Goal: Task Accomplishment & Management: Use online tool/utility

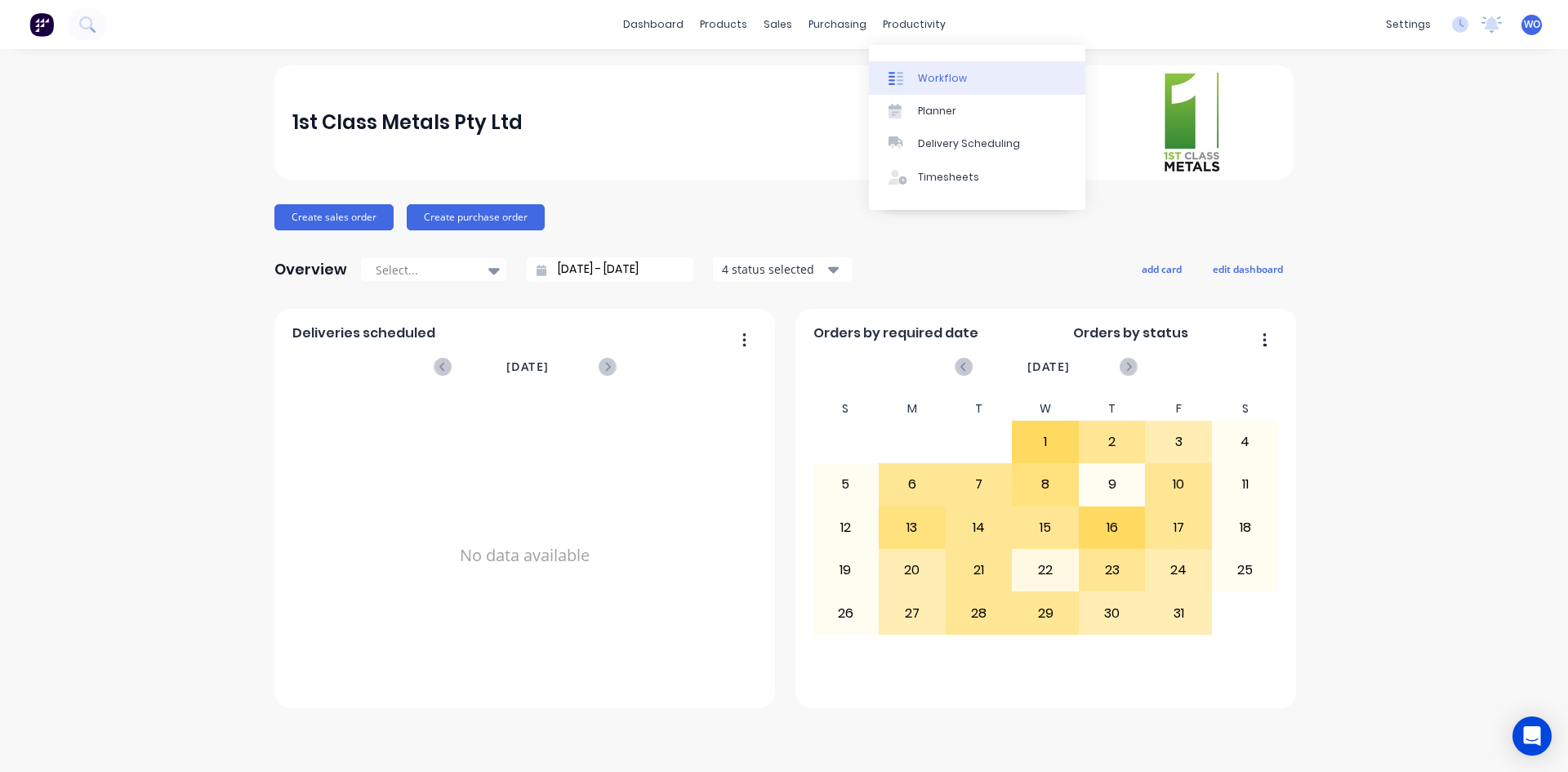
click at [950, 72] on div "Workflow" at bounding box center [942, 79] width 49 height 15
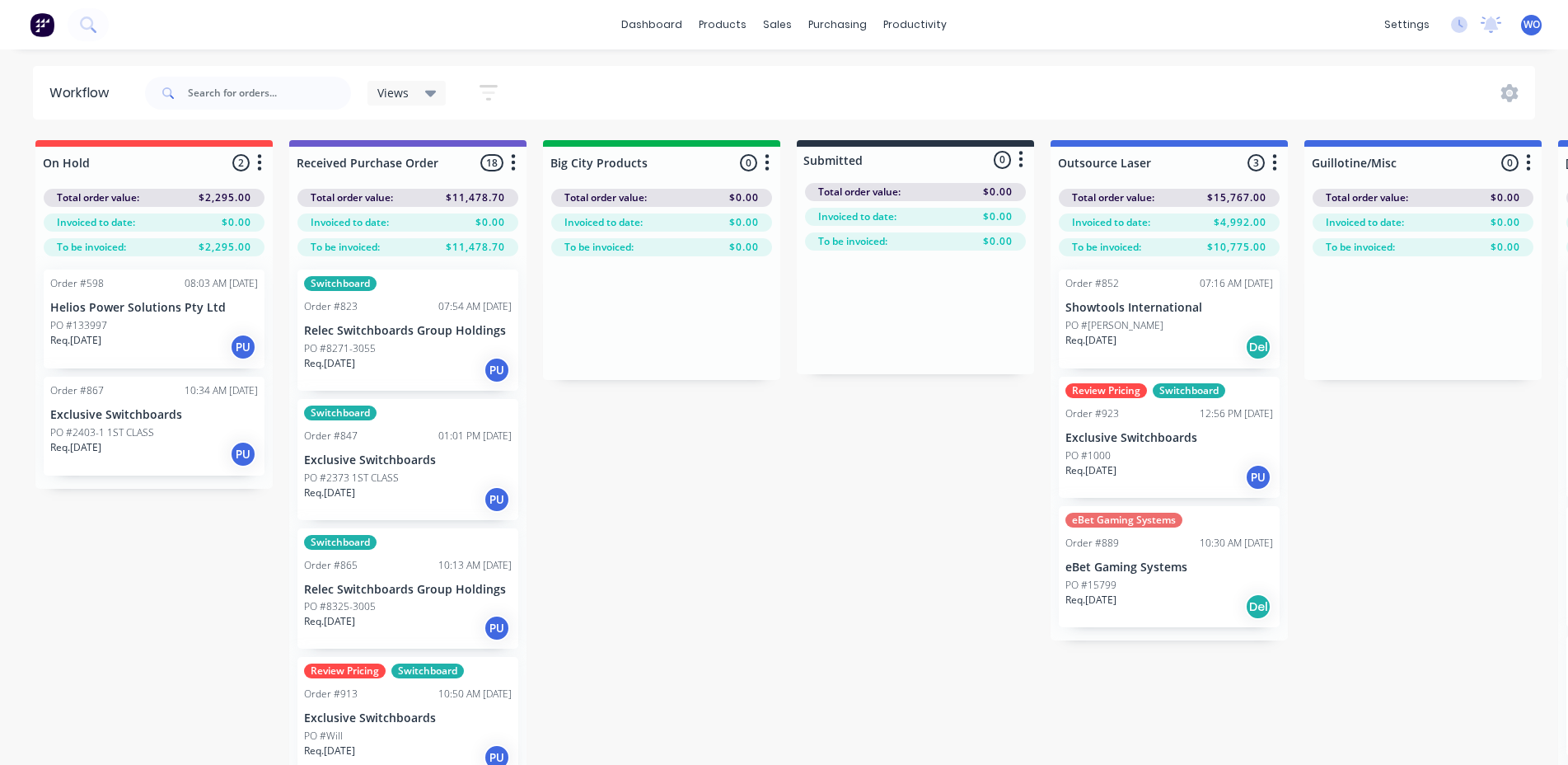
click at [37, 22] on img at bounding box center [42, 25] width 25 height 25
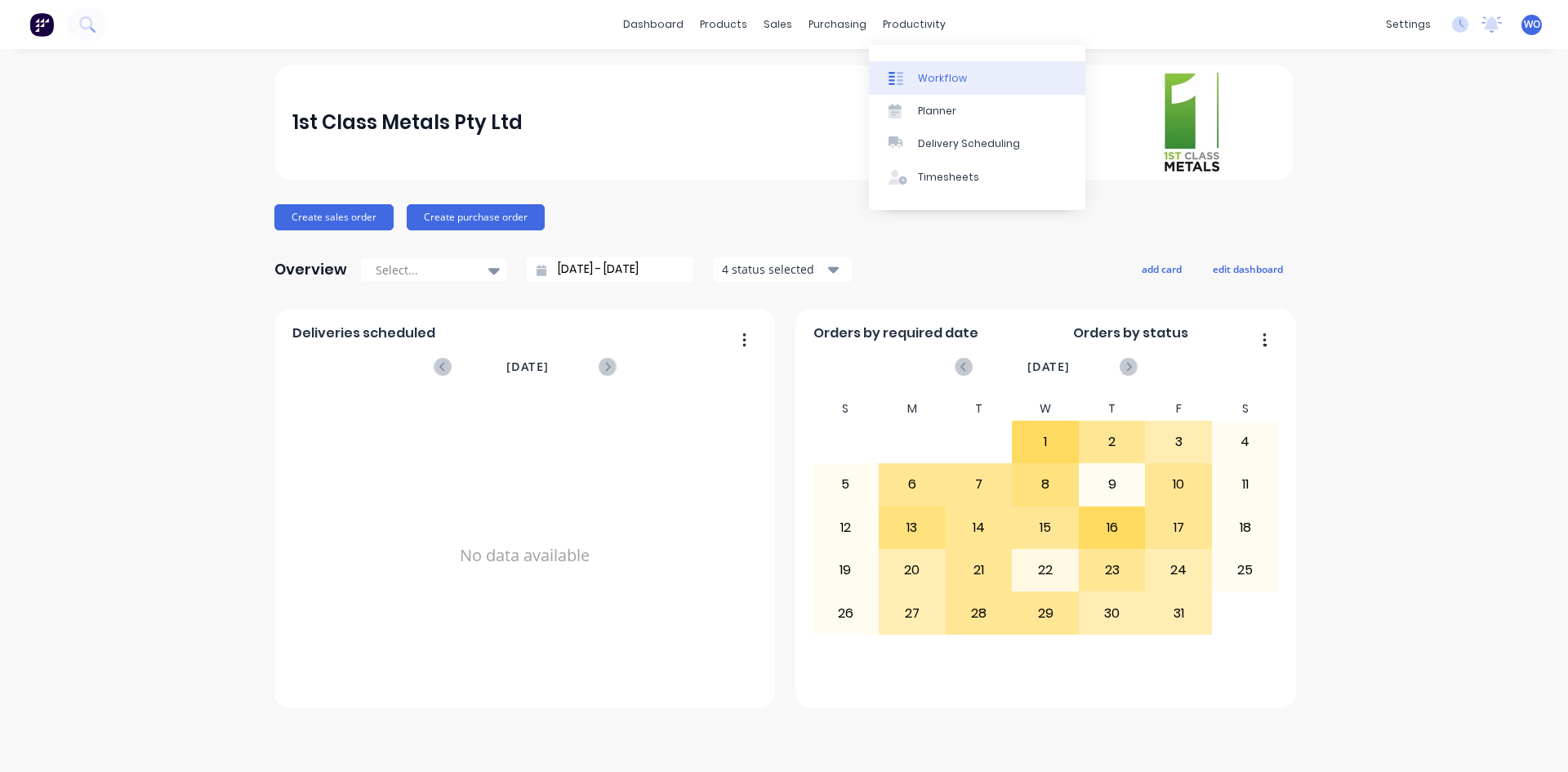
click at [927, 71] on div "Workflow" at bounding box center [942, 79] width 49 height 15
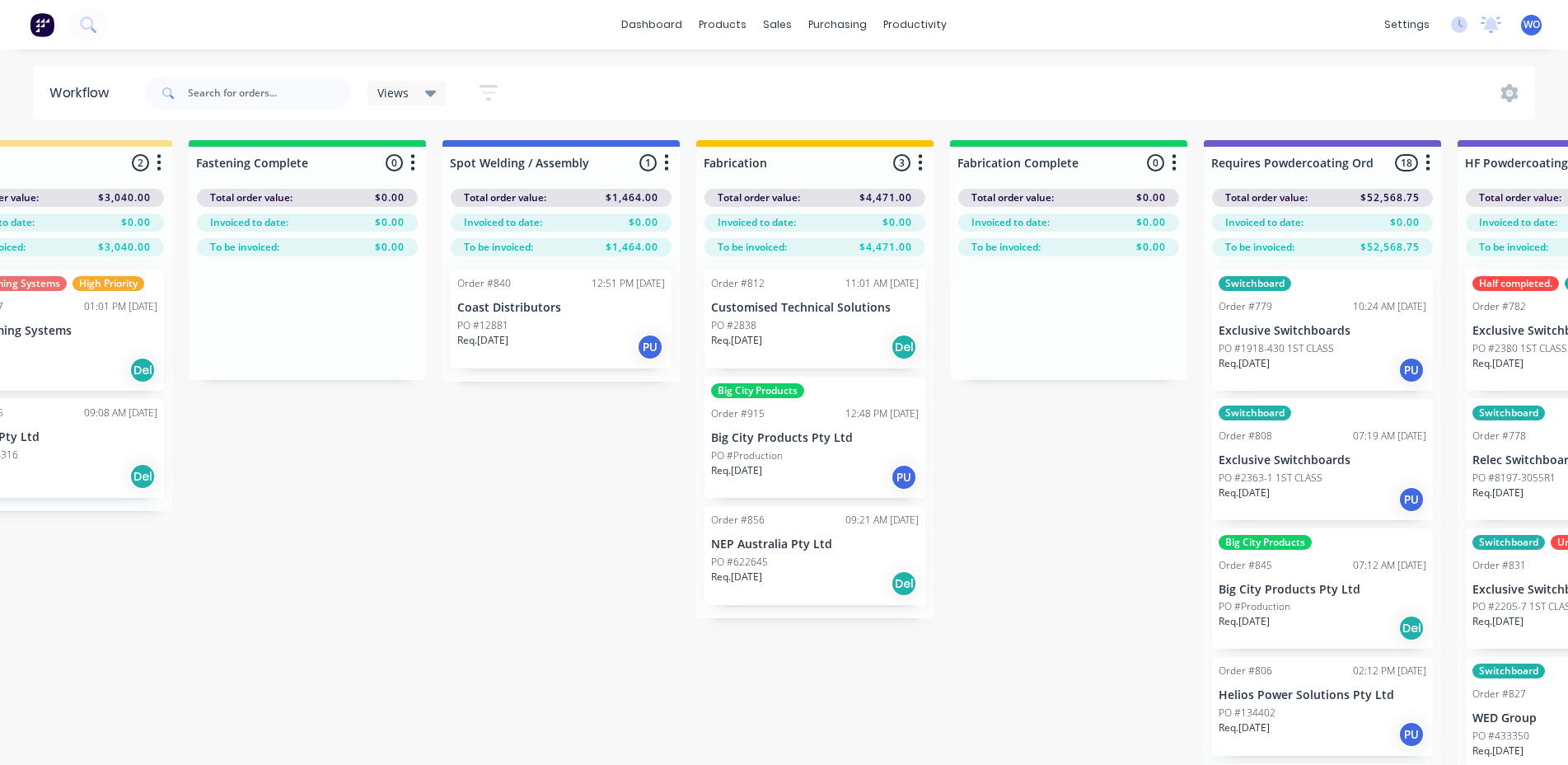
scroll to position [0, 3511]
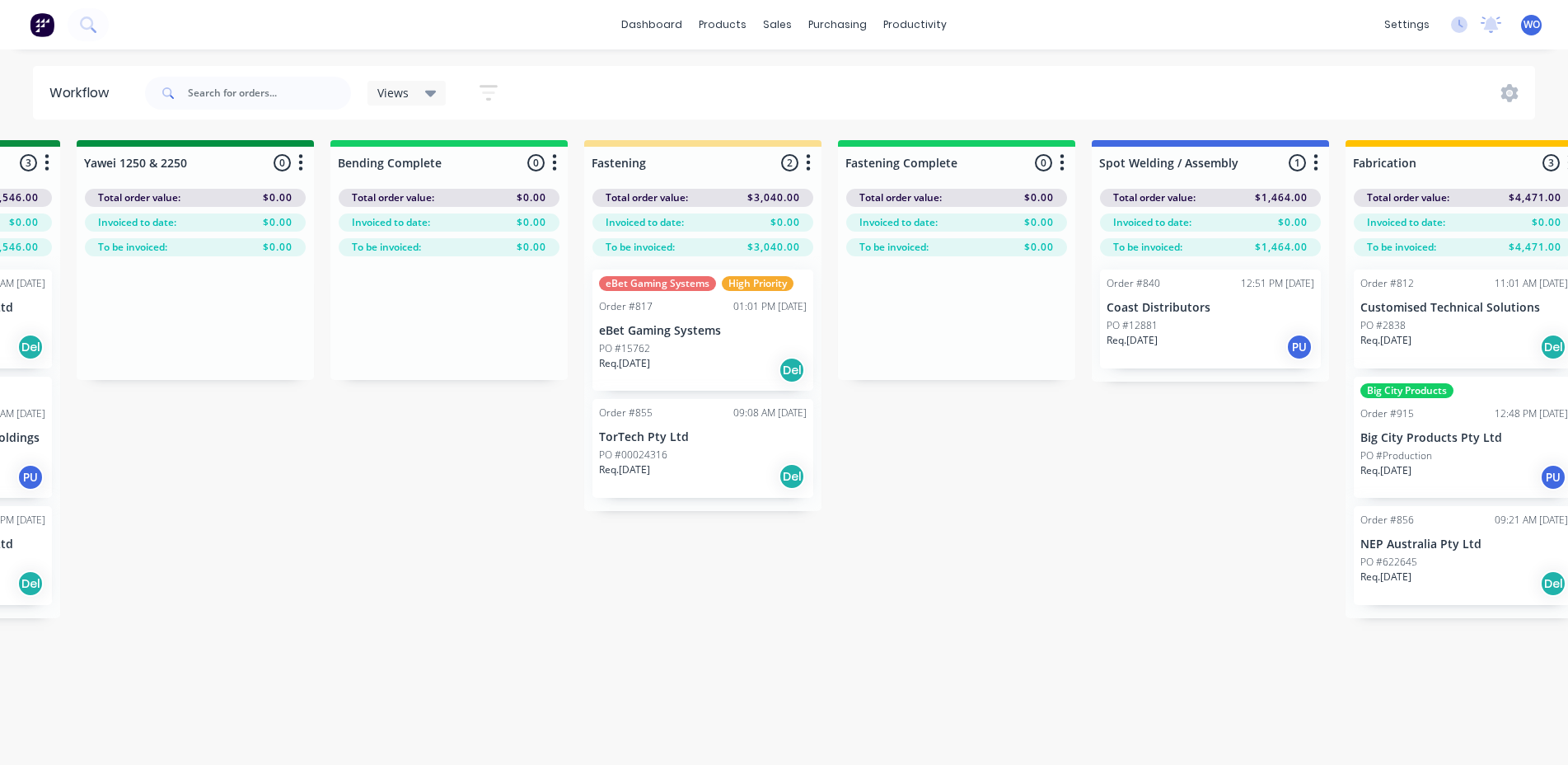
click at [38, 19] on img at bounding box center [42, 25] width 25 height 25
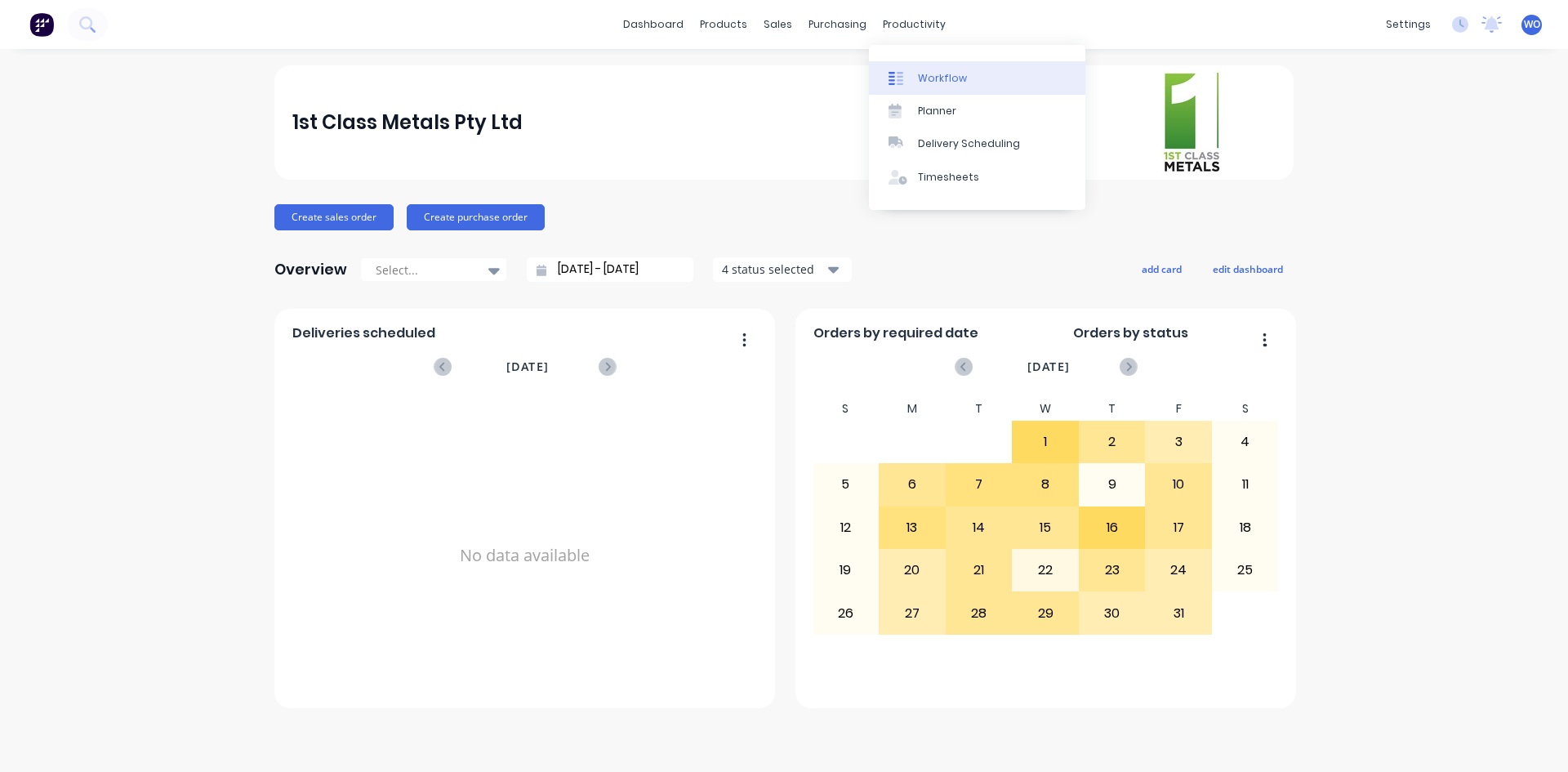
click at [950, 86] on link "Workflow" at bounding box center [977, 77] width 216 height 32
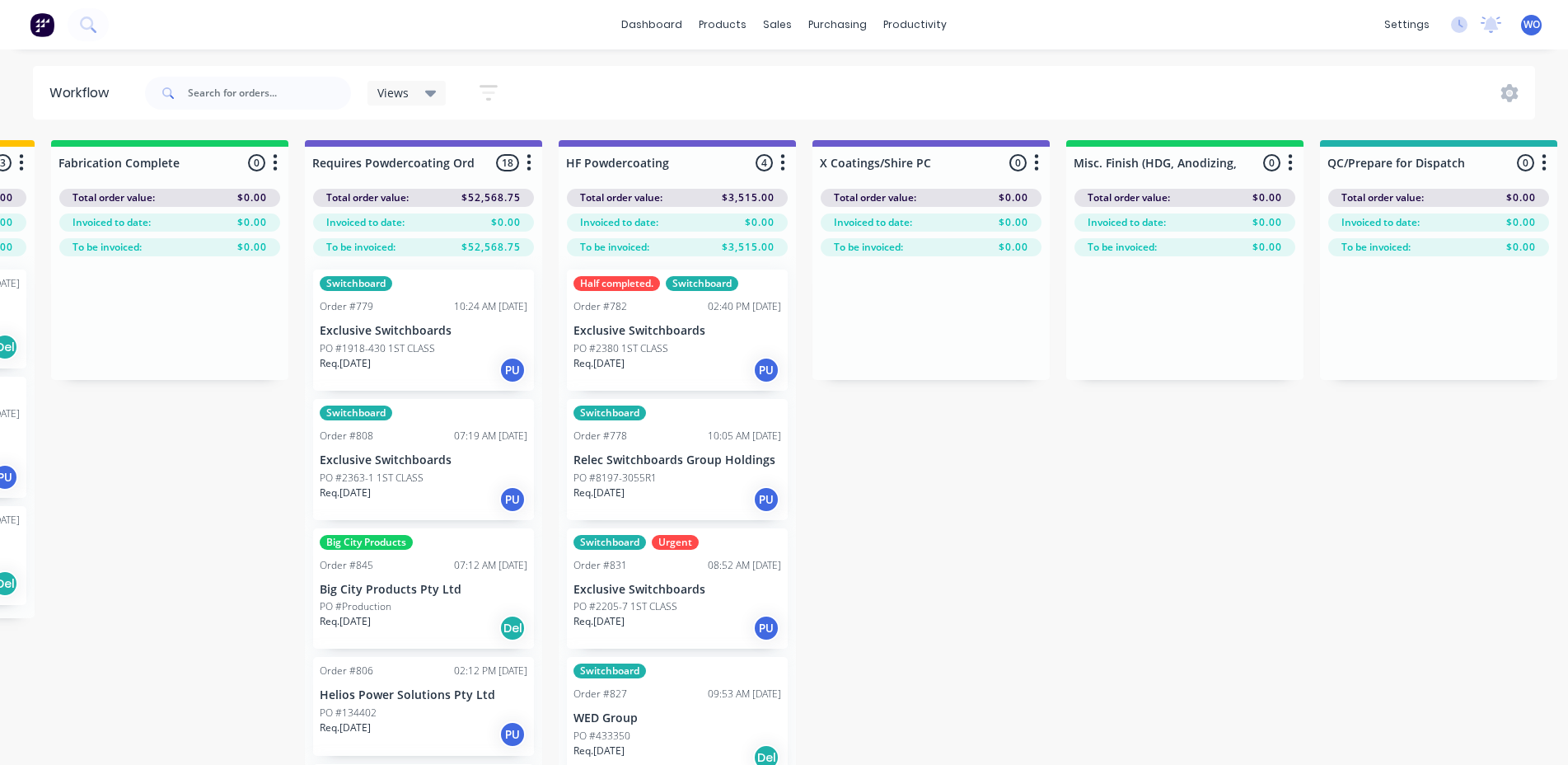
scroll to position [0, 5134]
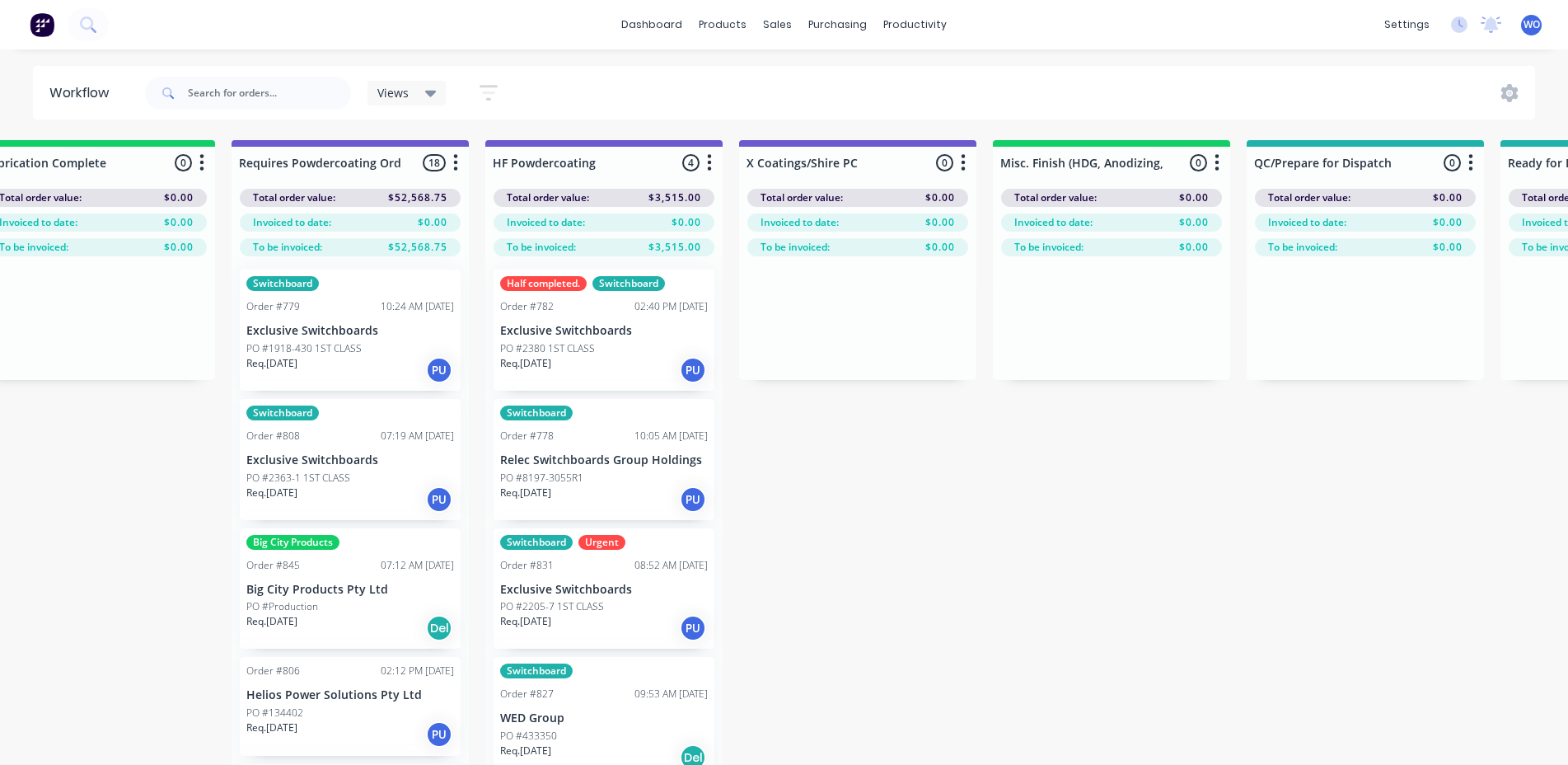
click at [45, 14] on img at bounding box center [42, 25] width 25 height 25
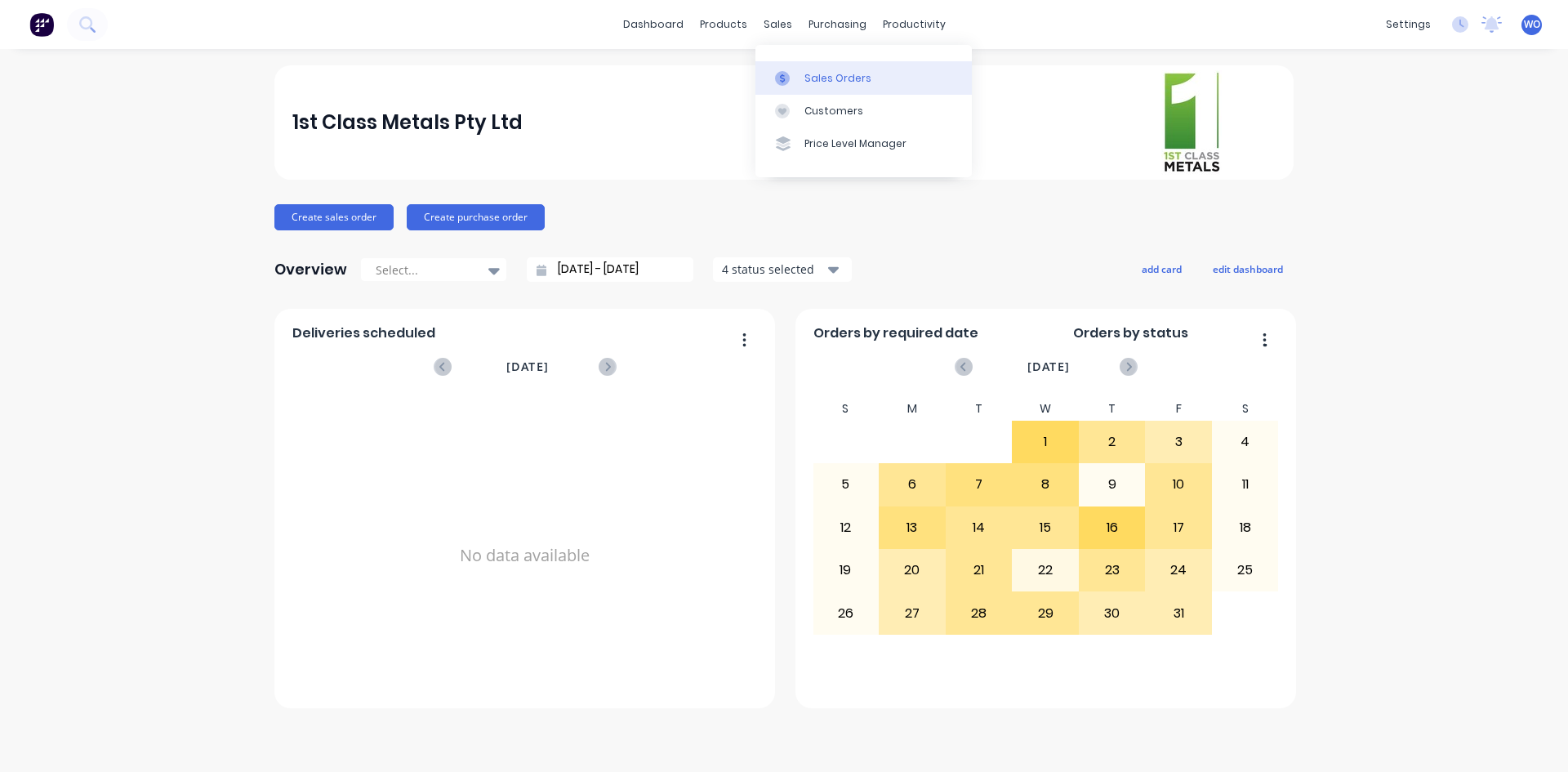
click at [811, 65] on link "Sales Orders" at bounding box center [863, 77] width 216 height 32
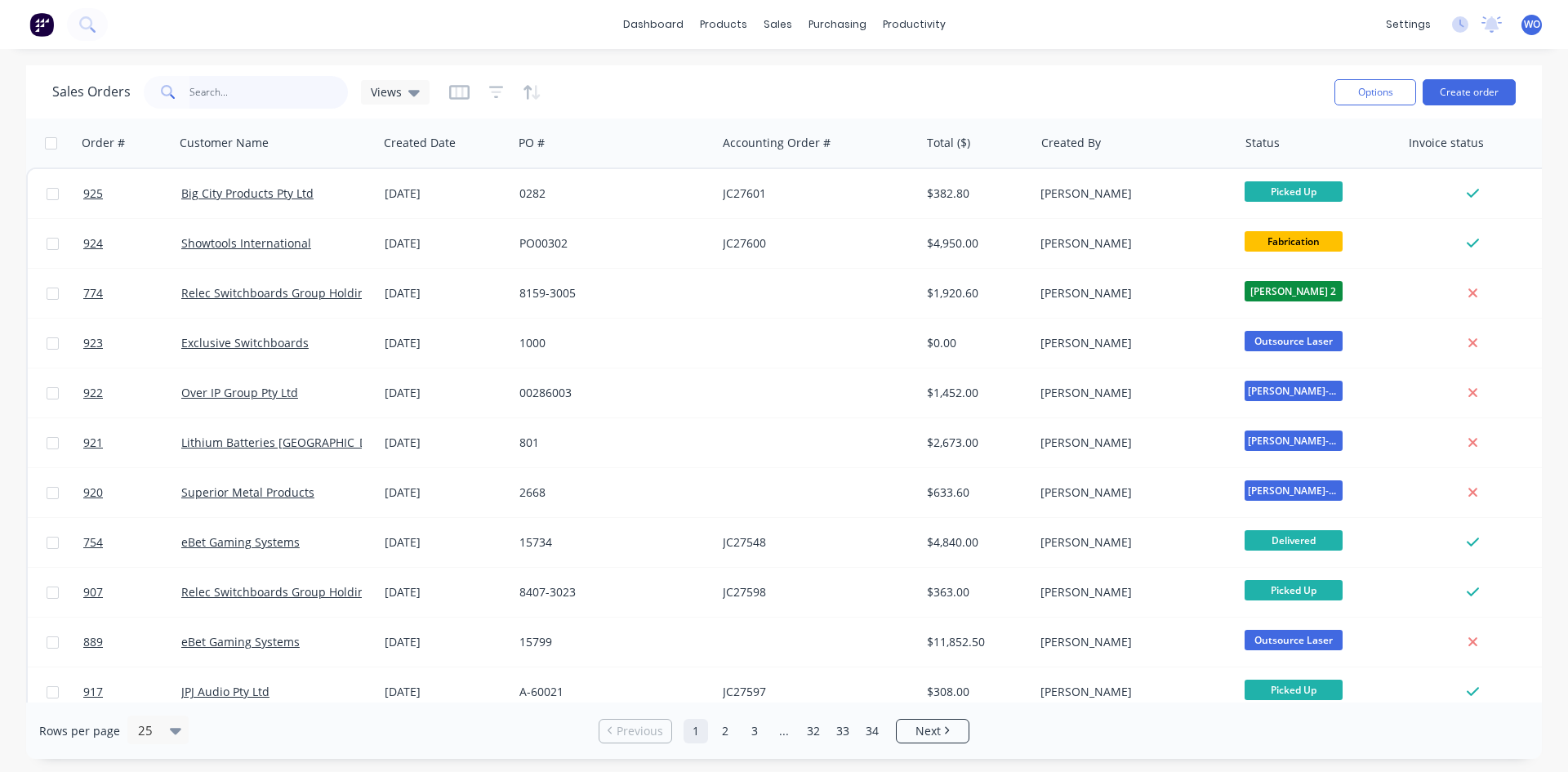
click at [230, 85] on input "text" at bounding box center [269, 92] width 159 height 32
type input "924"
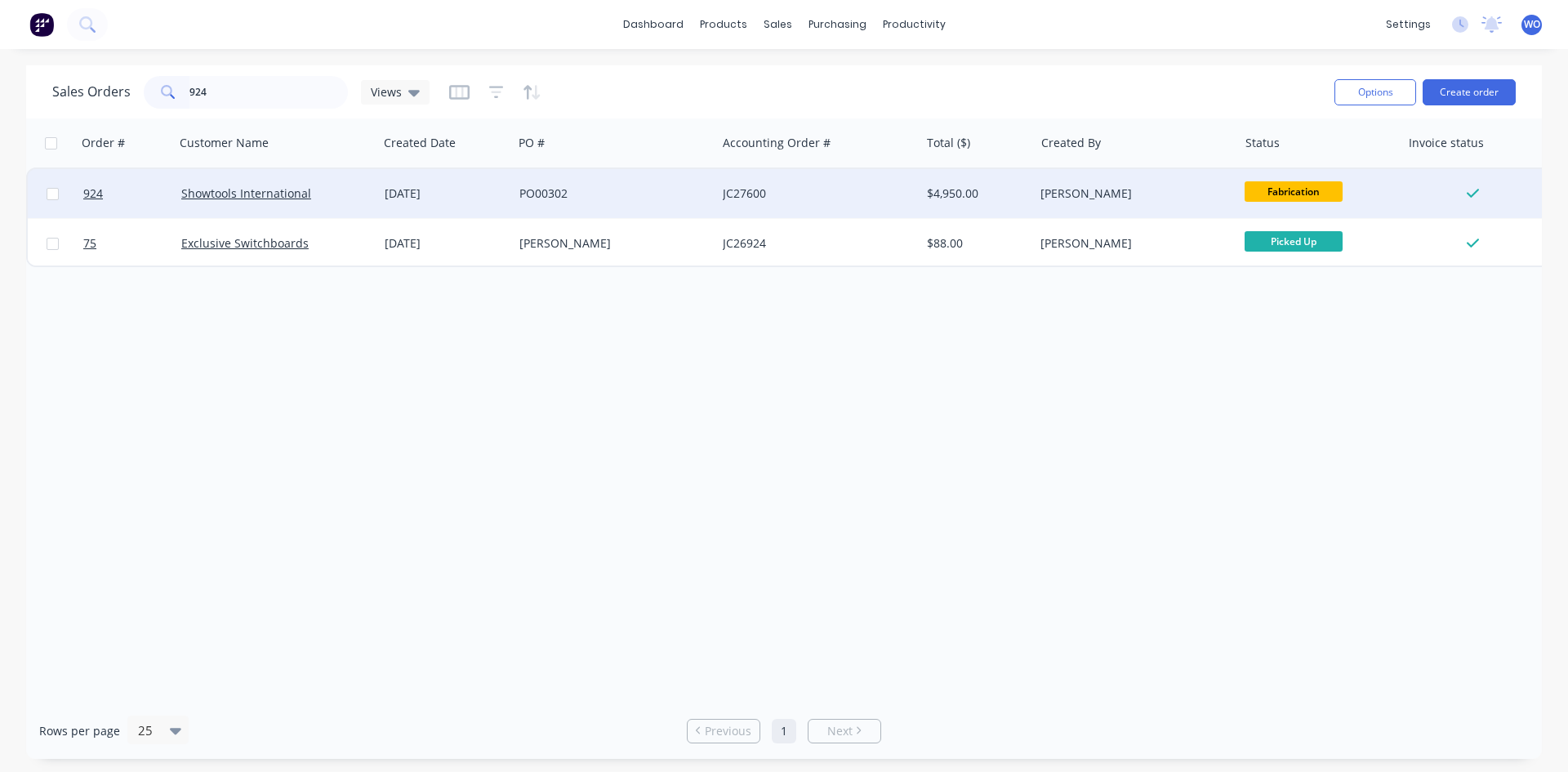
click at [552, 197] on div "PO00302" at bounding box center [610, 194] width 181 height 17
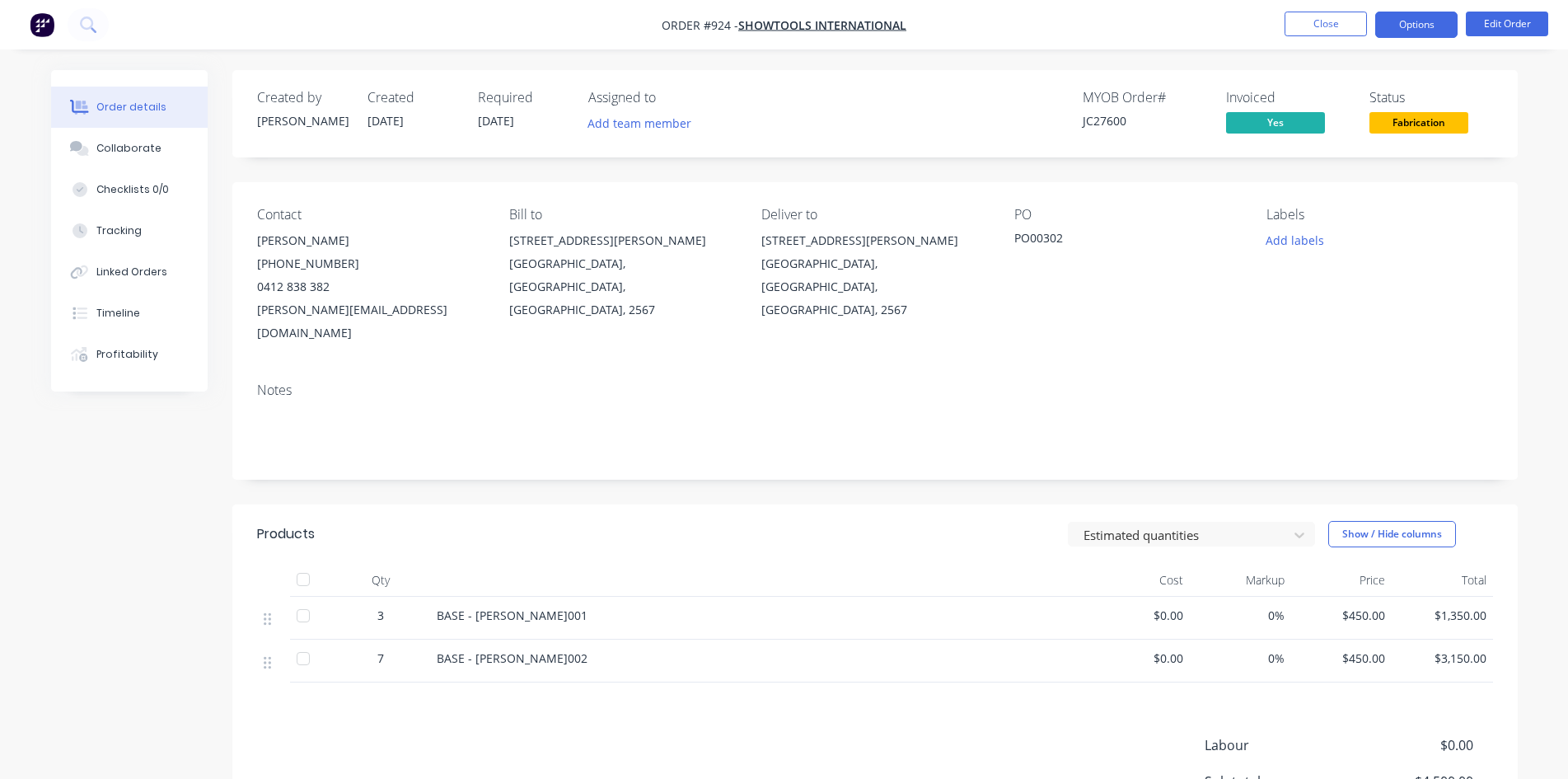
click at [1426, 29] on button "Options" at bounding box center [1416, 25] width 83 height 27
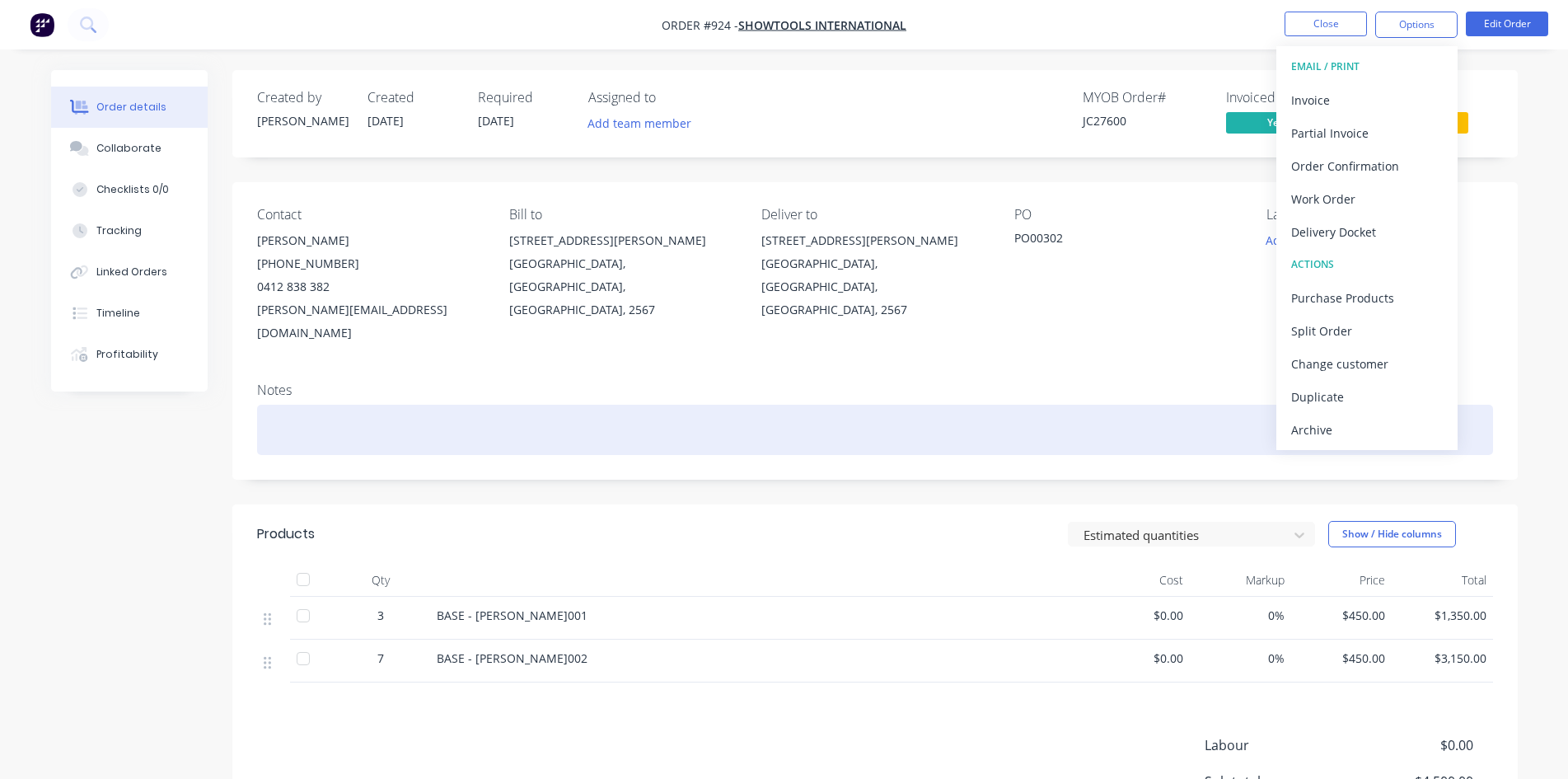
click at [1069, 405] on div at bounding box center [875, 430] width 1236 height 50
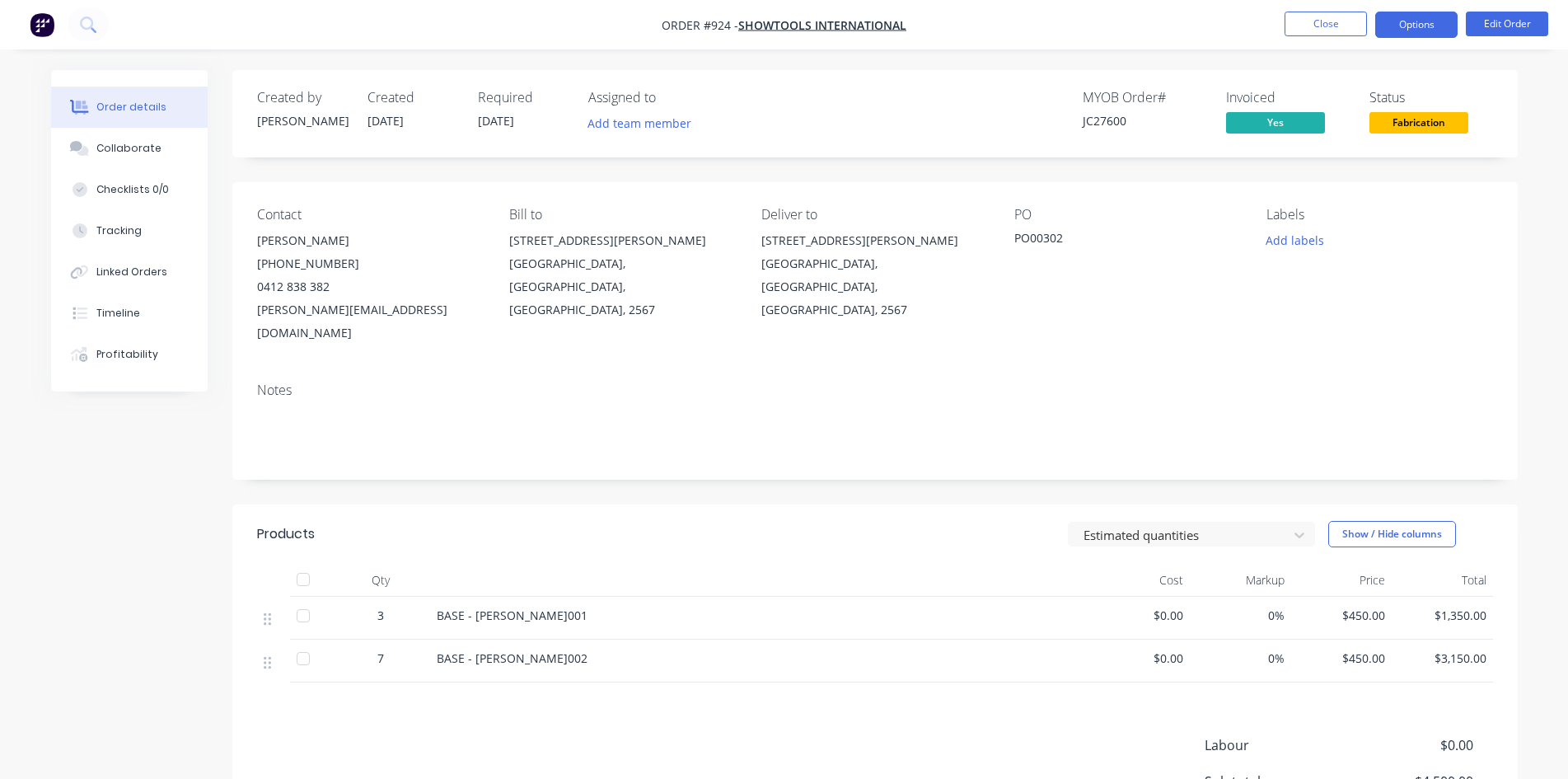
click at [1413, 29] on button "Options" at bounding box center [1416, 25] width 83 height 27
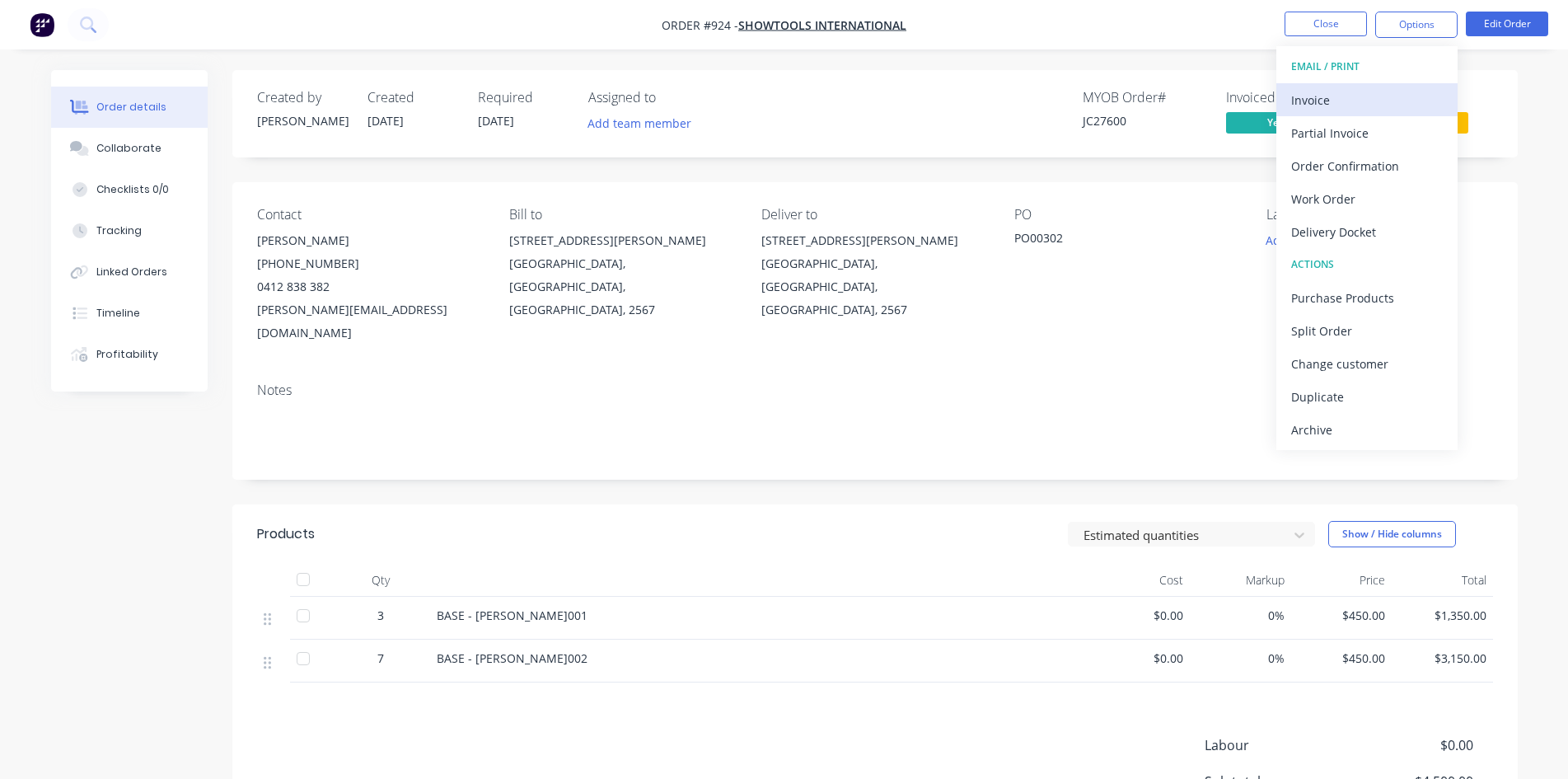
click at [1334, 89] on div "Invoice" at bounding box center [1367, 99] width 151 height 24
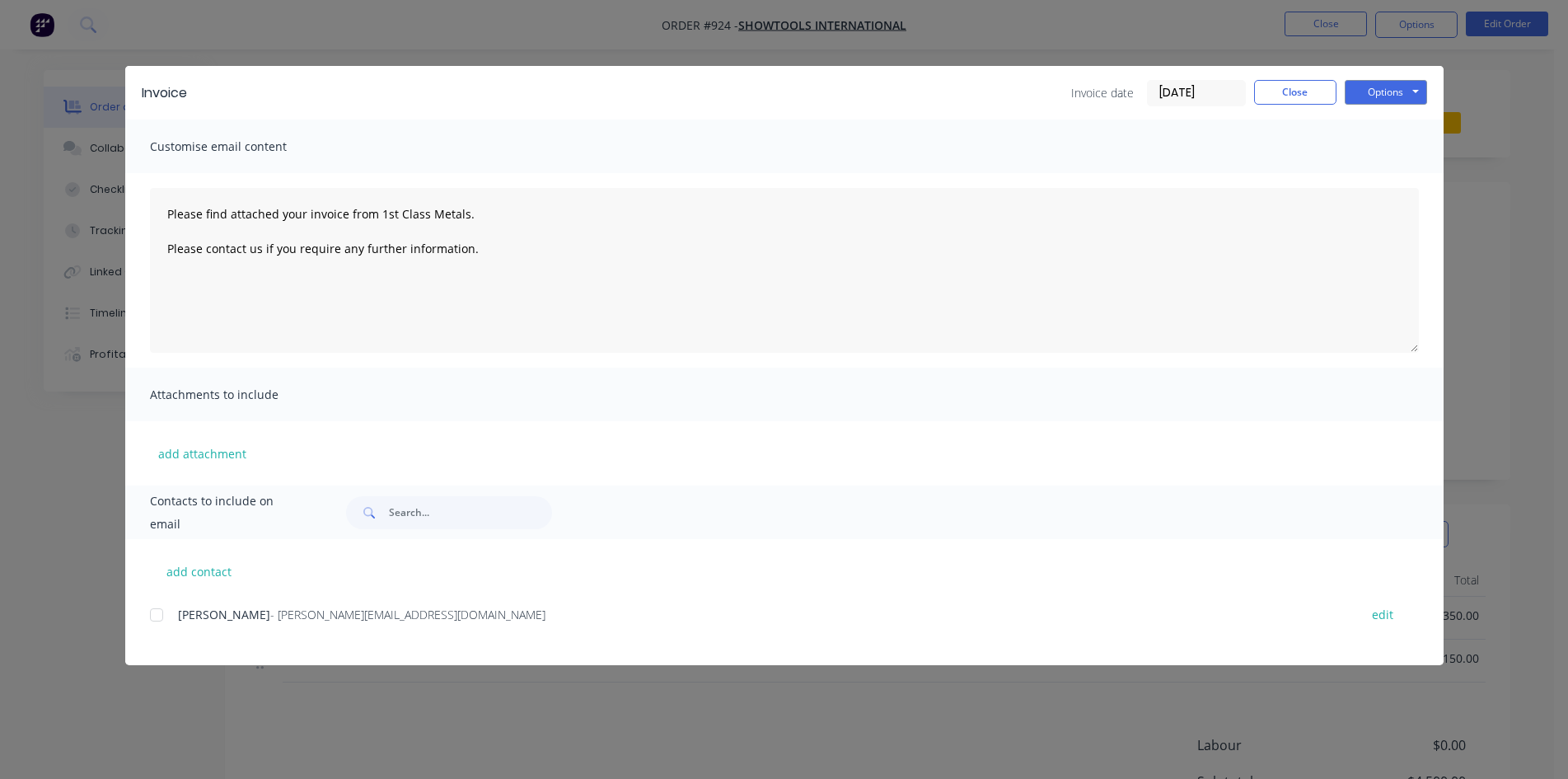
click at [179, 622] on span "[PERSON_NAME]" at bounding box center [224, 614] width 92 height 16
click at [160, 612] on div at bounding box center [156, 614] width 33 height 33
click at [1383, 104] on button "Options" at bounding box center [1386, 93] width 83 height 25
click at [1401, 184] on button "Email" at bounding box center [1397, 176] width 105 height 28
type textarea "Please find attached your invoice from 1st Class Metals. Please contact us if y…"
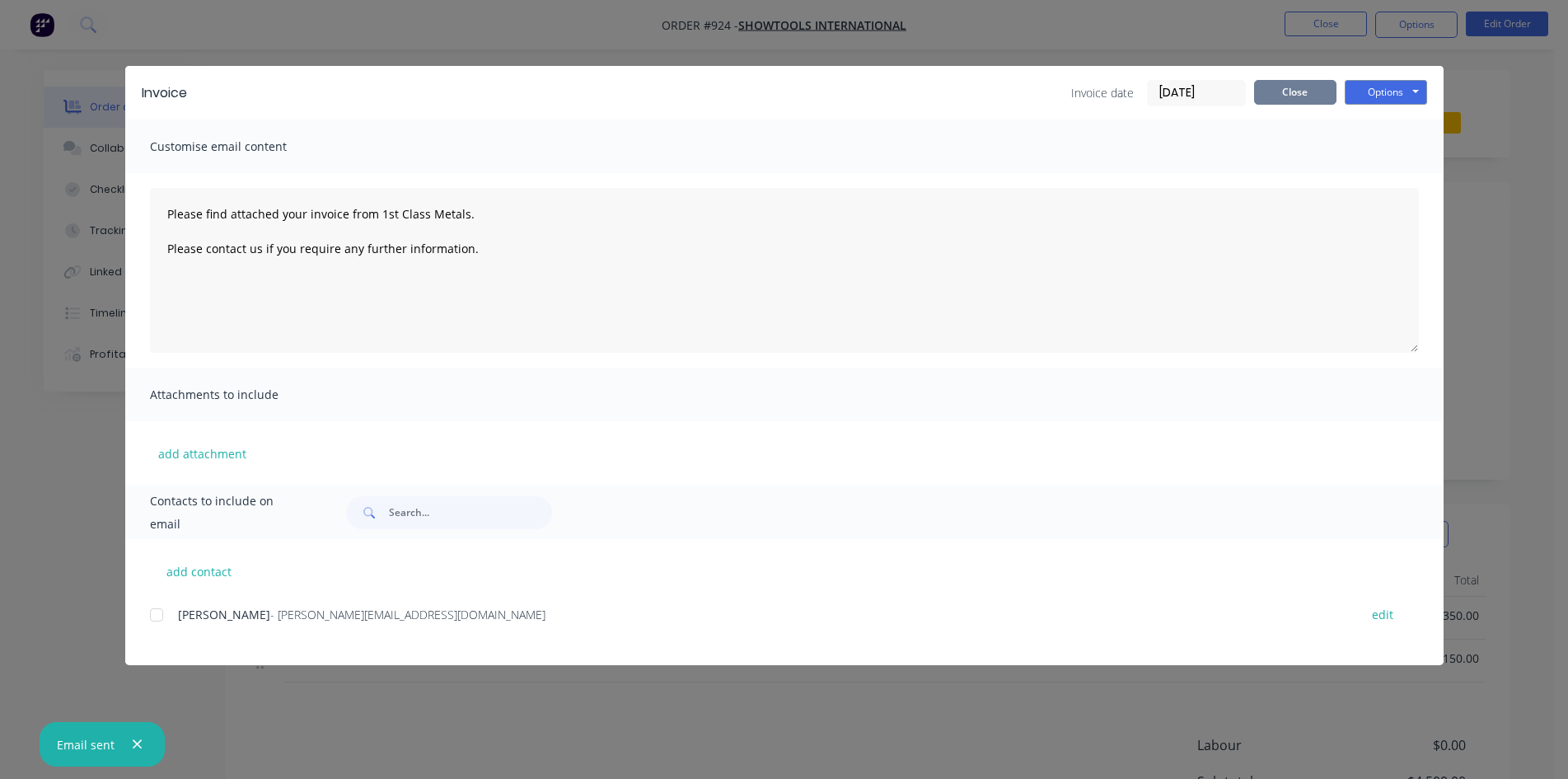
click at [1304, 102] on button "Close" at bounding box center [1295, 93] width 83 height 25
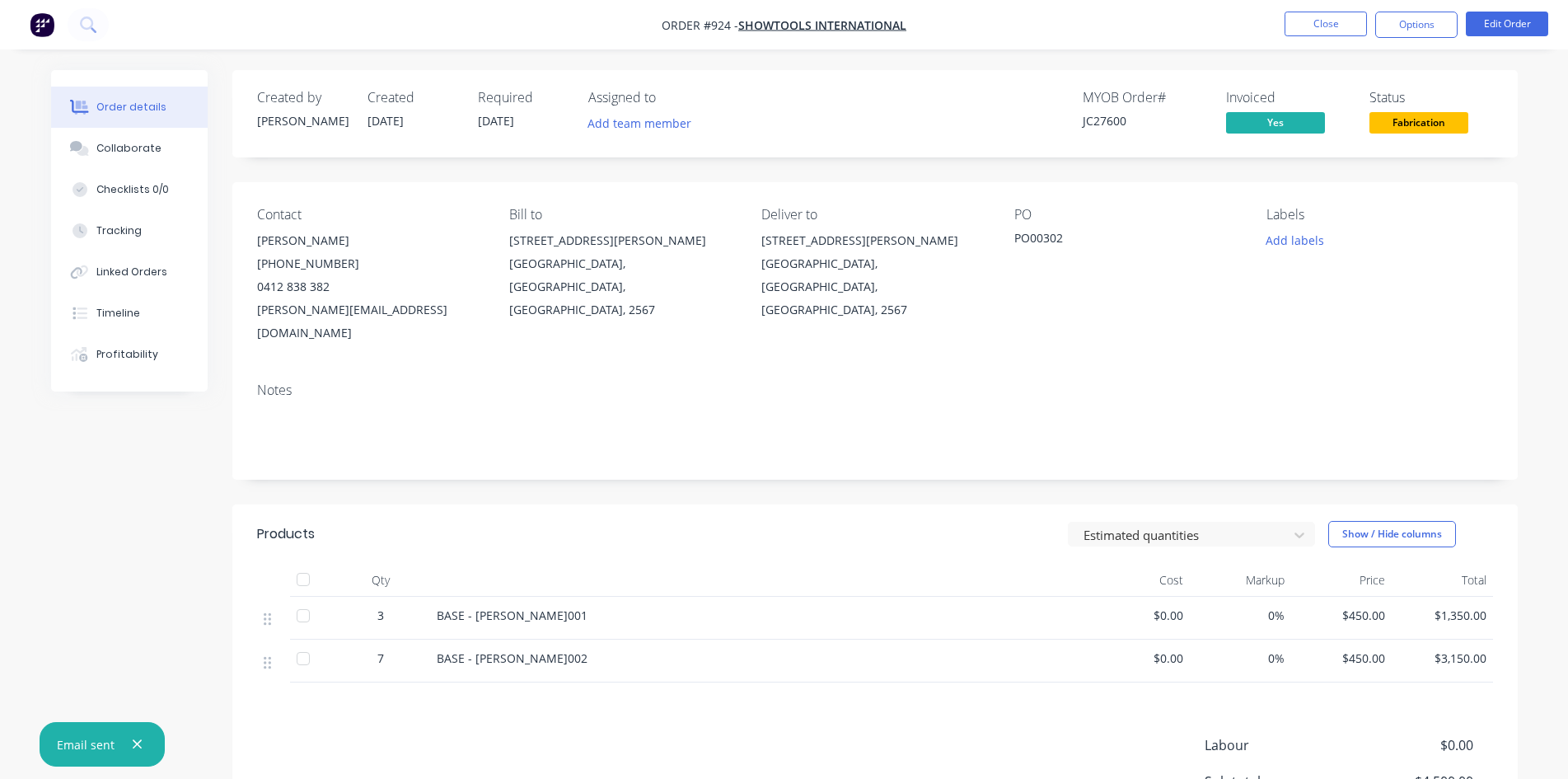
click at [209, 385] on div "Order details Collaborate Checklists 0/0 Tracking Linked Orders Timeline Profit…" at bounding box center [141, 231] width 181 height 321
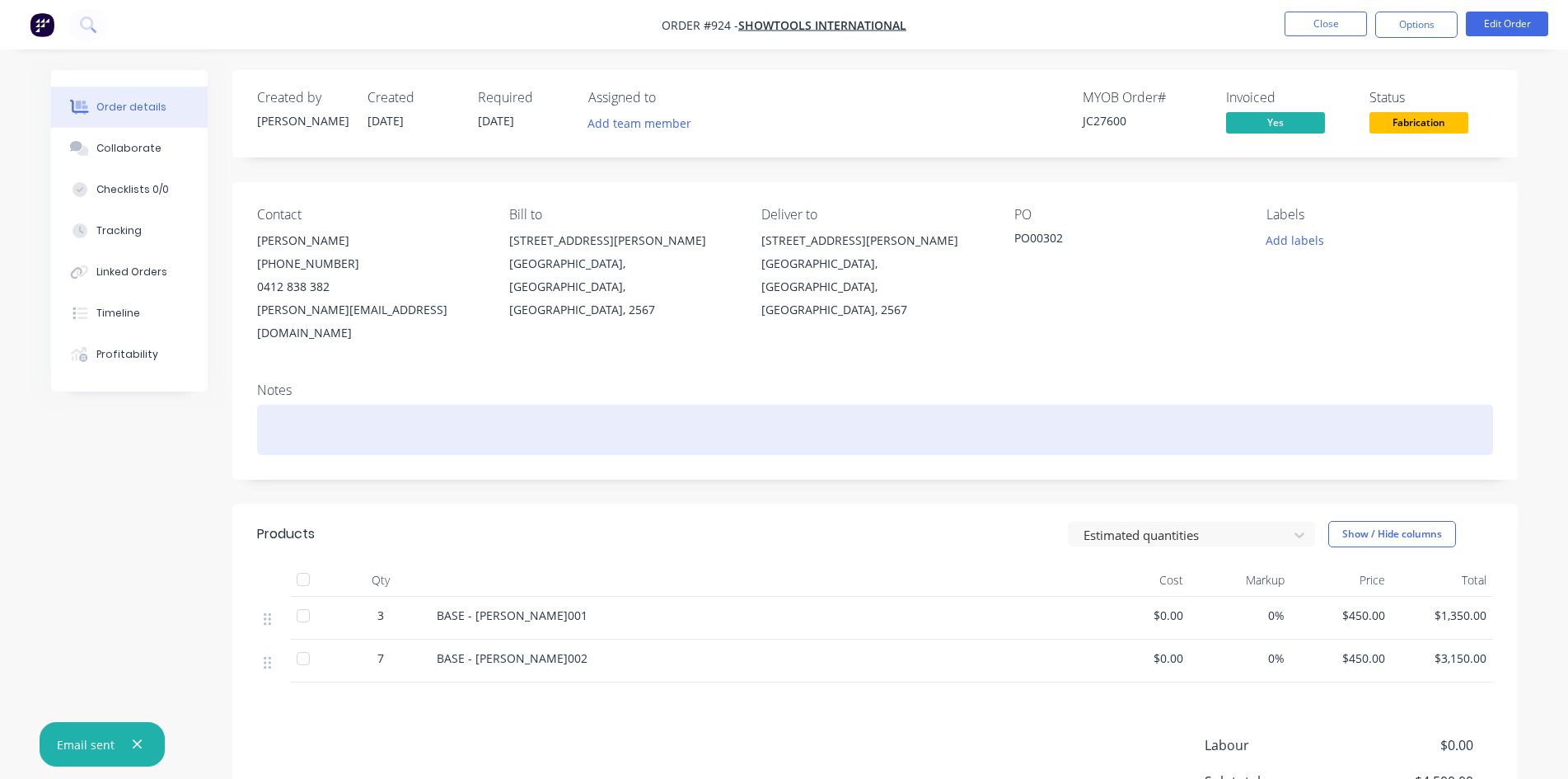
click at [273, 418] on div at bounding box center [875, 430] width 1236 height 50
click at [267, 405] on div "INVOICED BEFORE MANUFACTURING!!!!!!" at bounding box center [875, 430] width 1236 height 50
click at [578, 406] on div "~~~~~~~ INVOICED BEFORE MANUFACTURING!!!!!!" at bounding box center [875, 430] width 1236 height 50
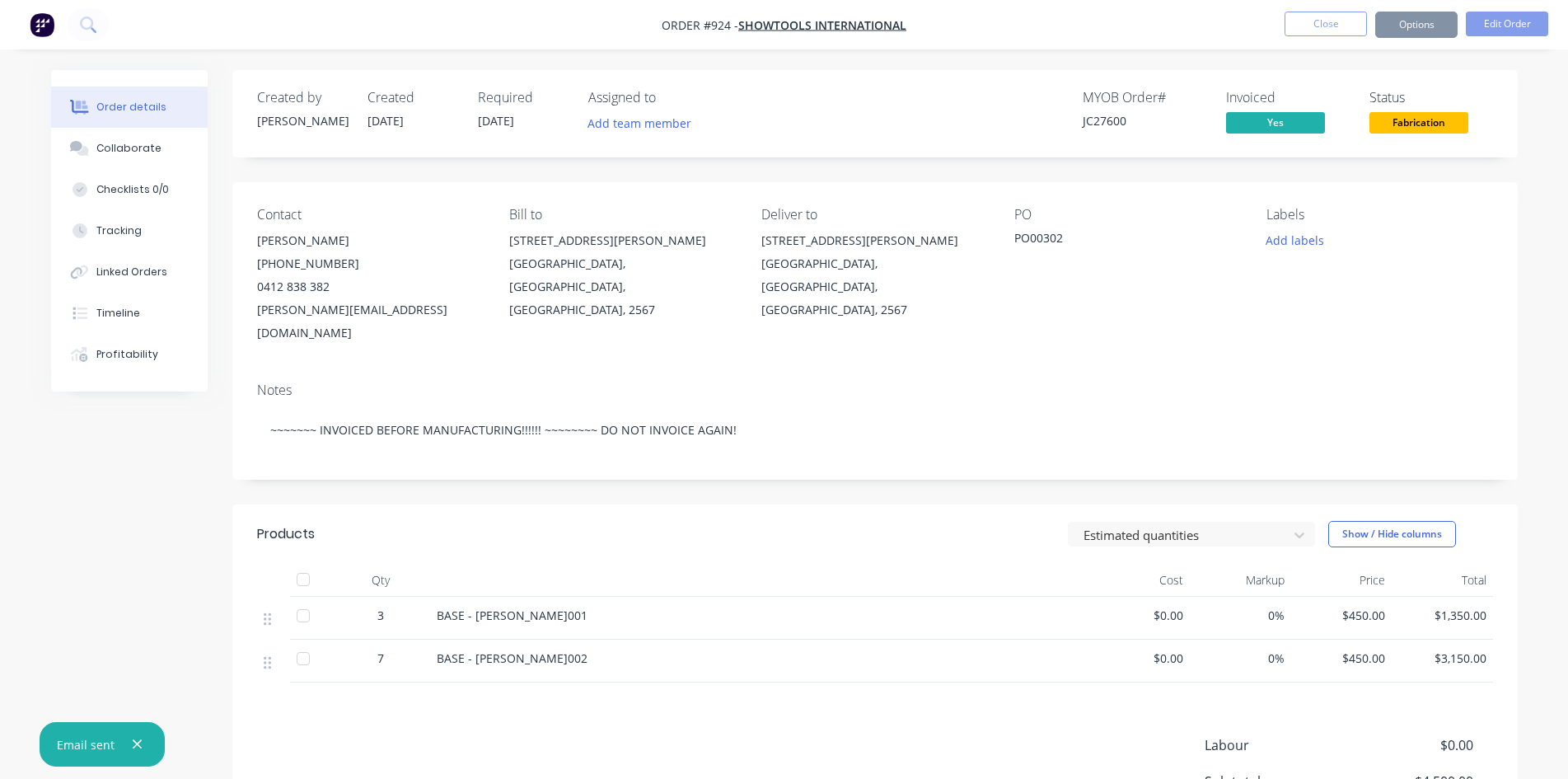
click at [516, 319] on div "Bill to [STREET_ADDRESS][PERSON_NAME][PERSON_NAME]" at bounding box center [622, 275] width 226 height 138
click at [1323, 28] on button "Close" at bounding box center [1326, 24] width 83 height 25
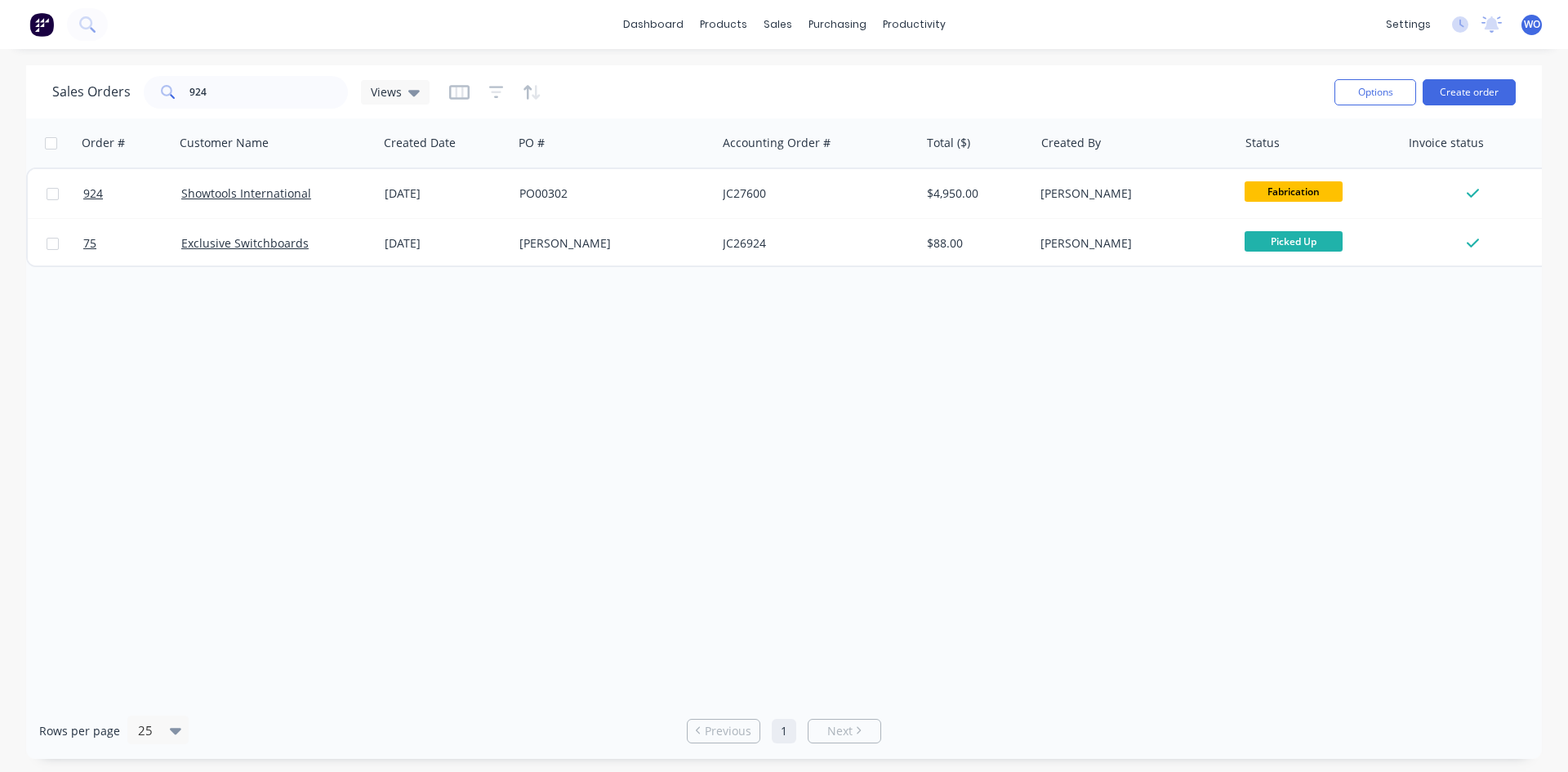
click at [36, 36] on button at bounding box center [41, 24] width 34 height 32
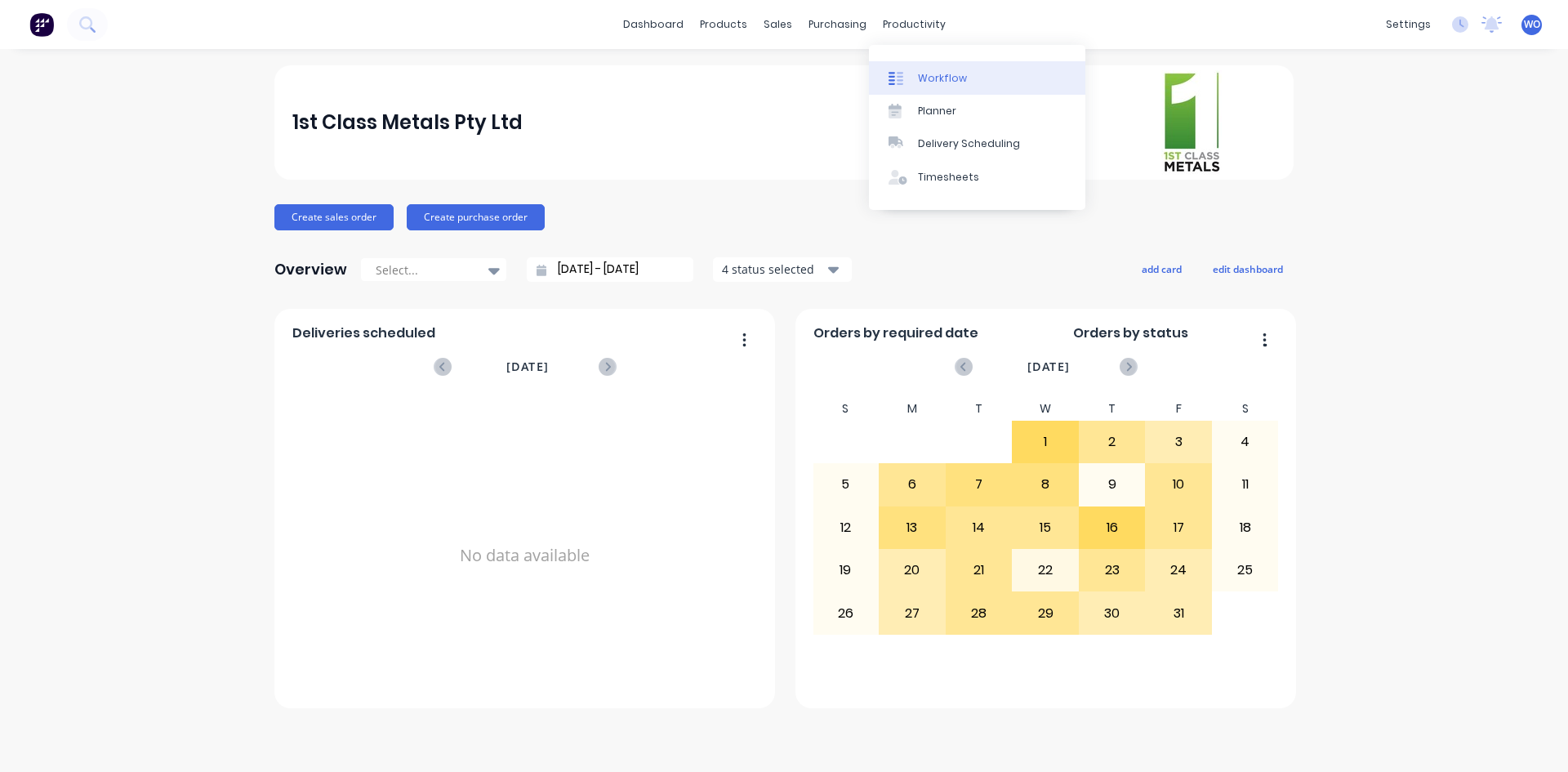
click at [948, 74] on div "Workflow" at bounding box center [942, 79] width 49 height 15
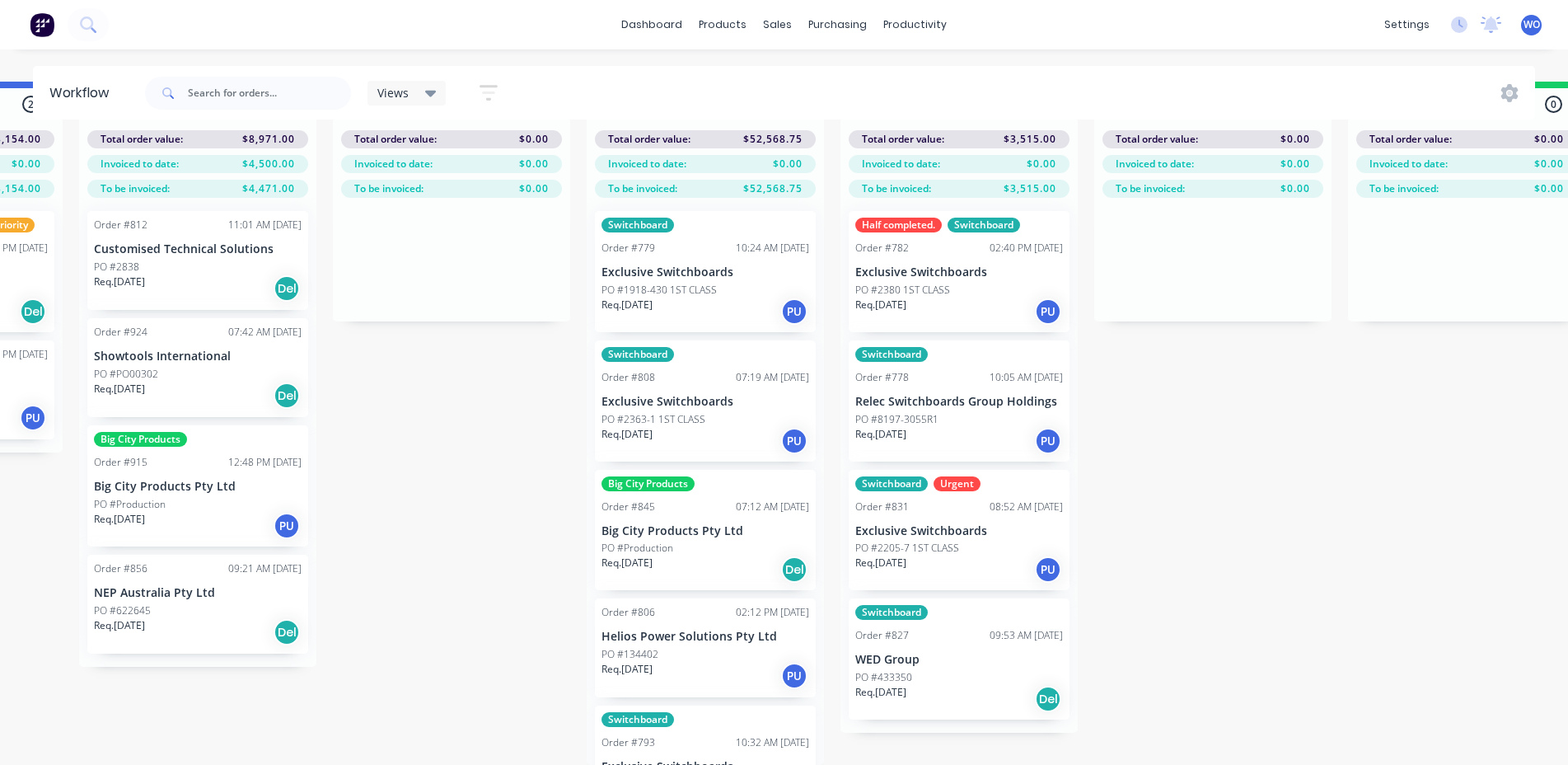
scroll to position [0, 4778]
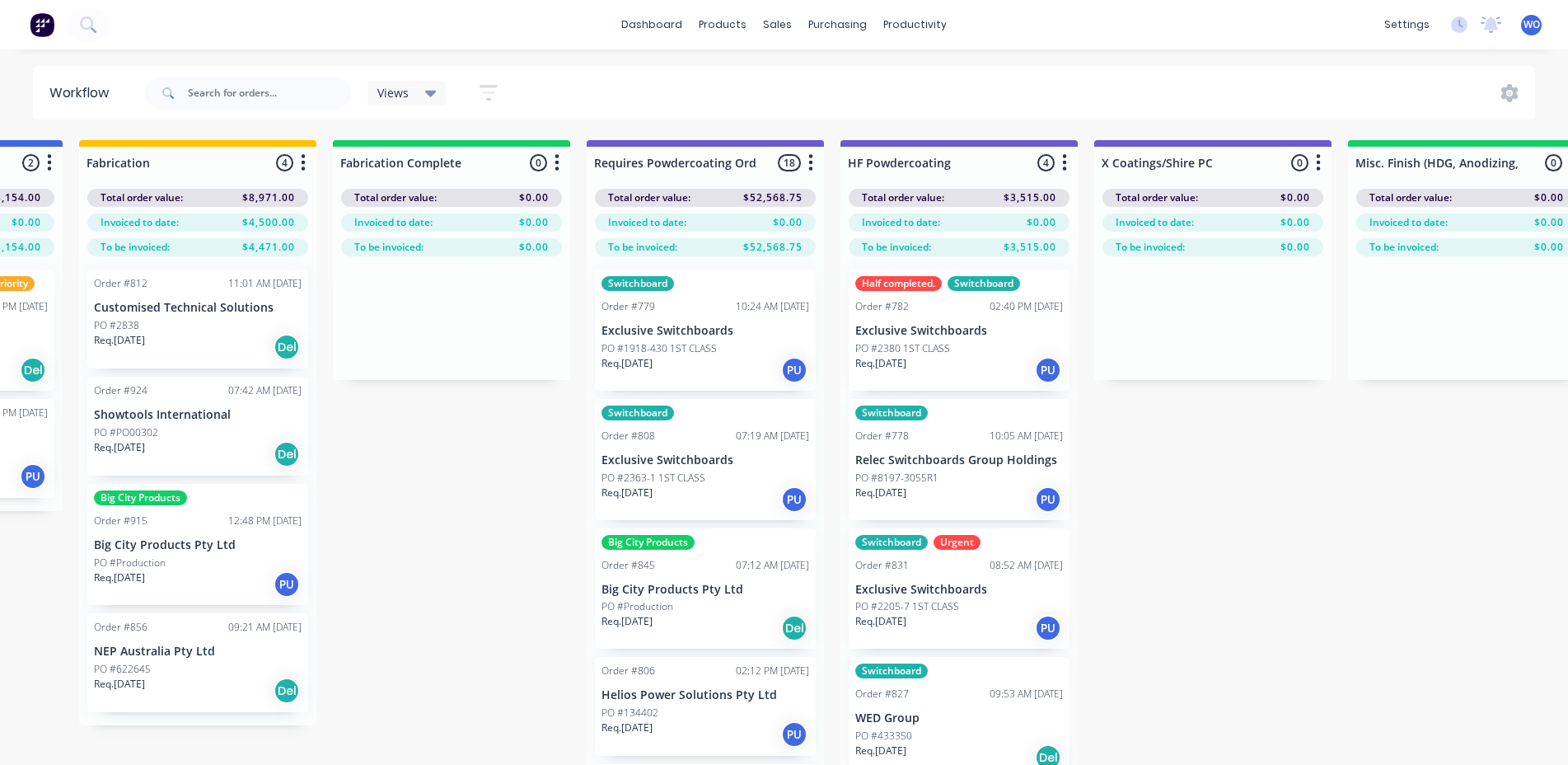
click at [953, 478] on div "PO #8197-3055R1" at bounding box center [959, 478] width 207 height 15
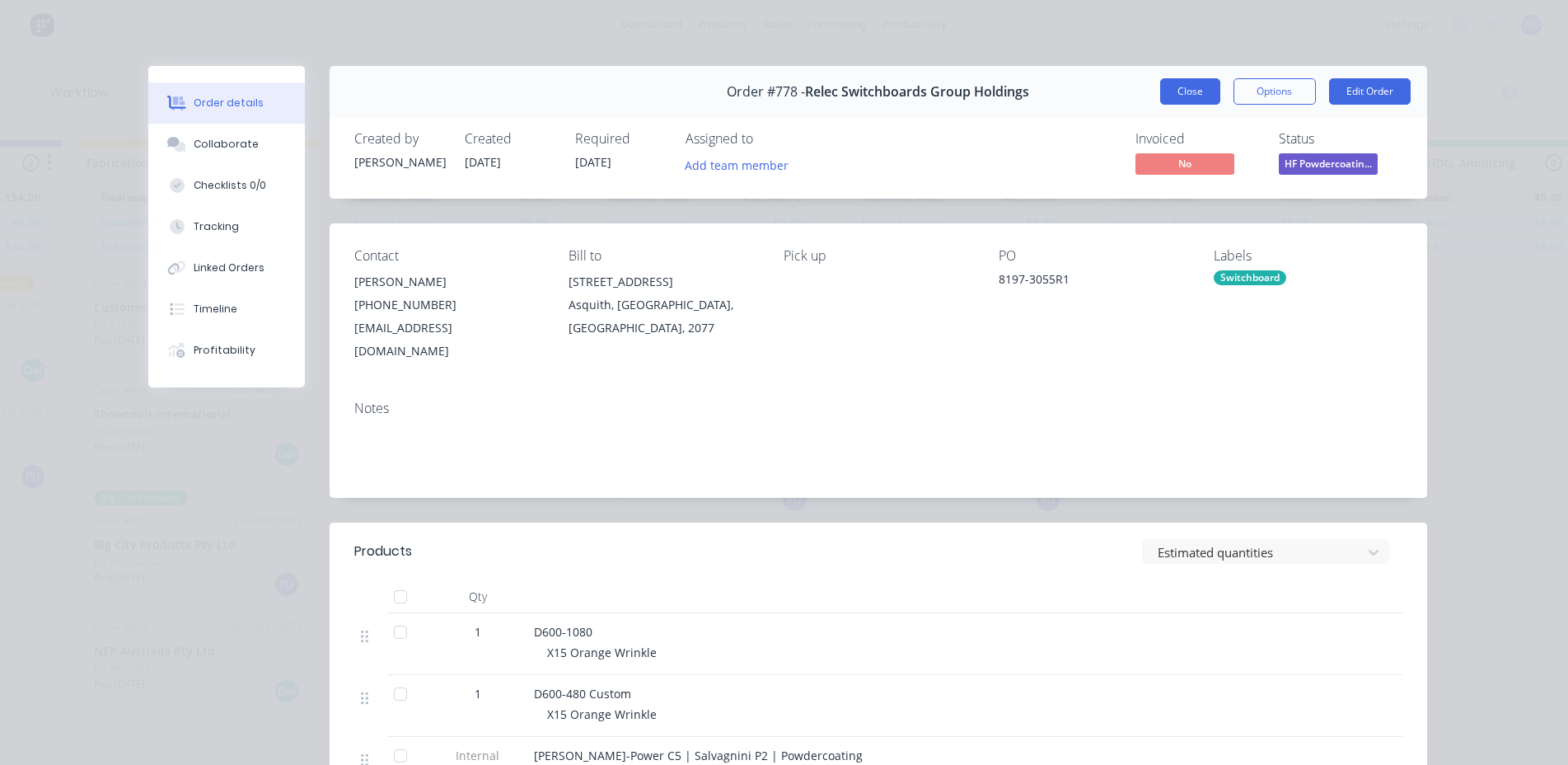
click at [1168, 101] on button "Close" at bounding box center [1190, 92] width 60 height 27
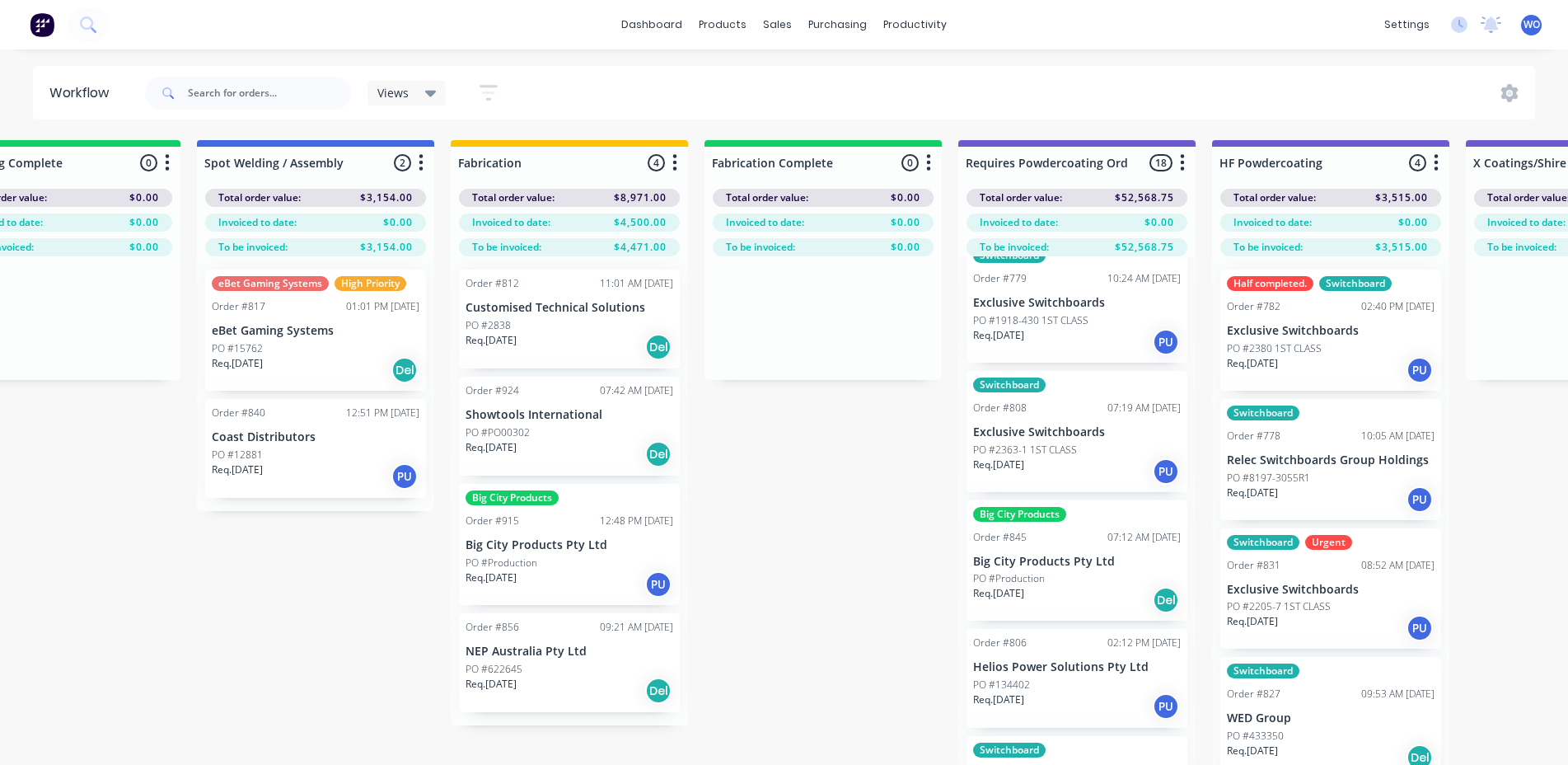
scroll to position [0, 0]
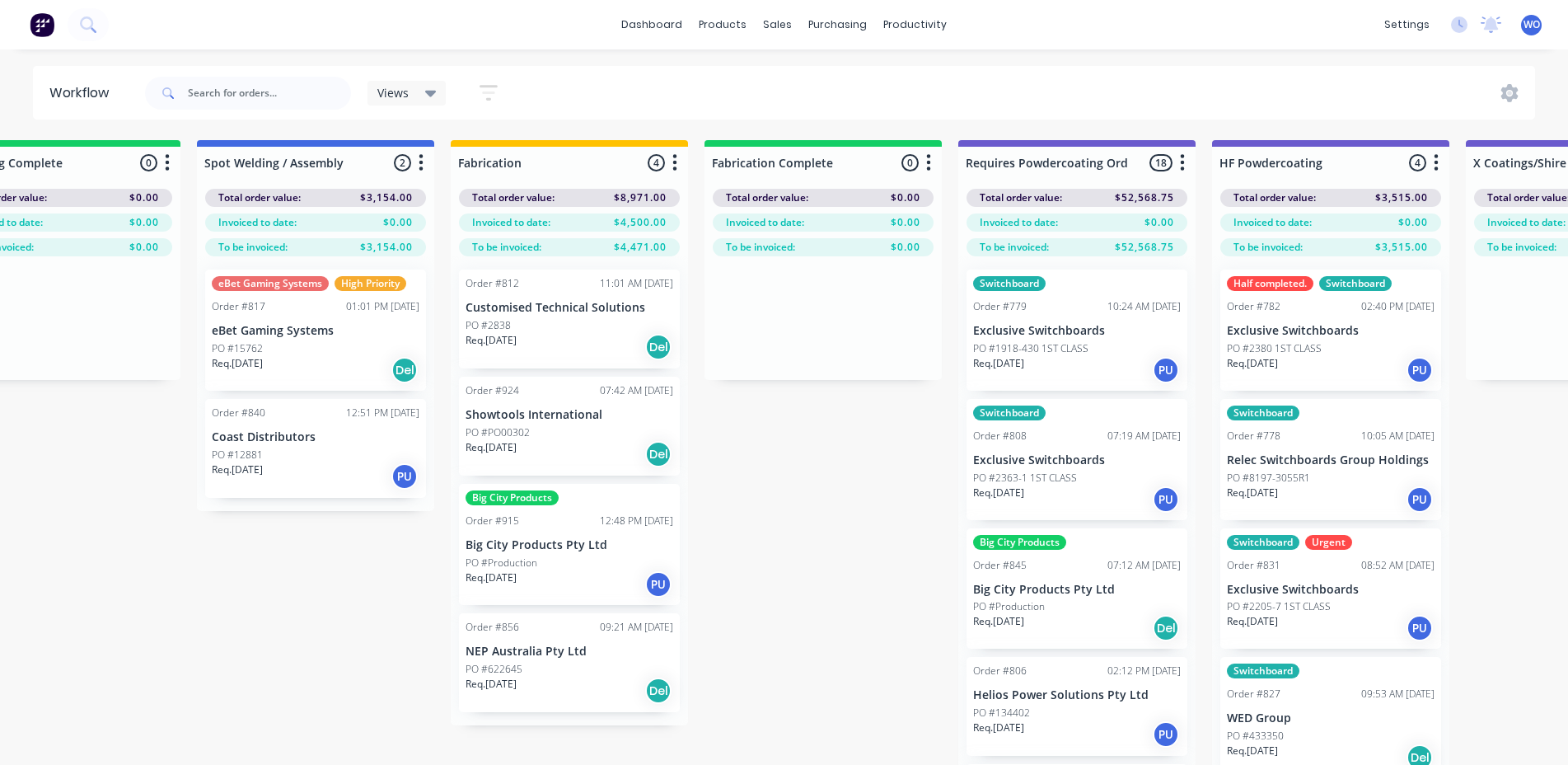
click at [1088, 603] on div "PO #Production" at bounding box center [1077, 607] width 207 height 15
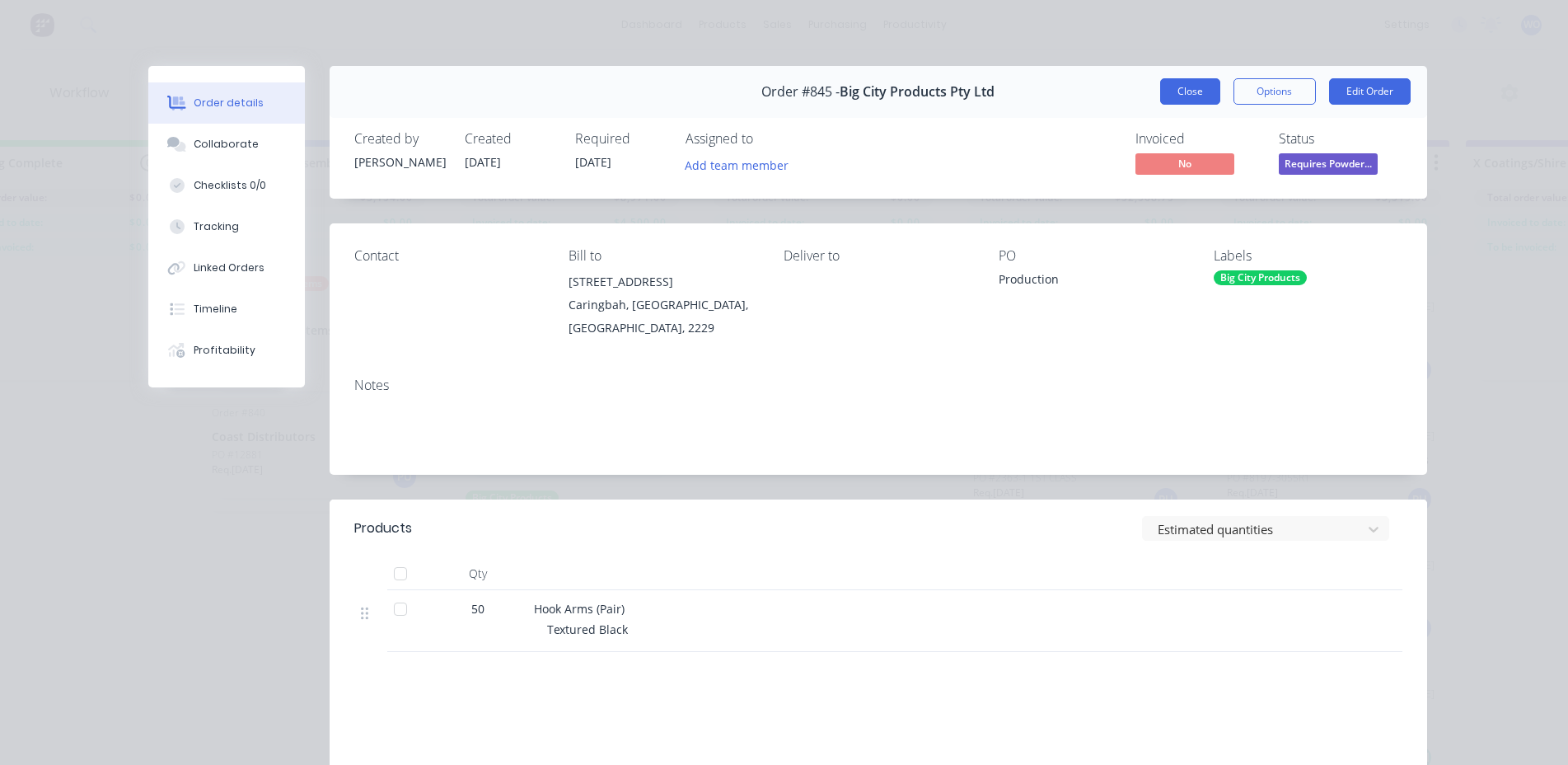
click at [1176, 95] on button "Close" at bounding box center [1190, 92] width 60 height 27
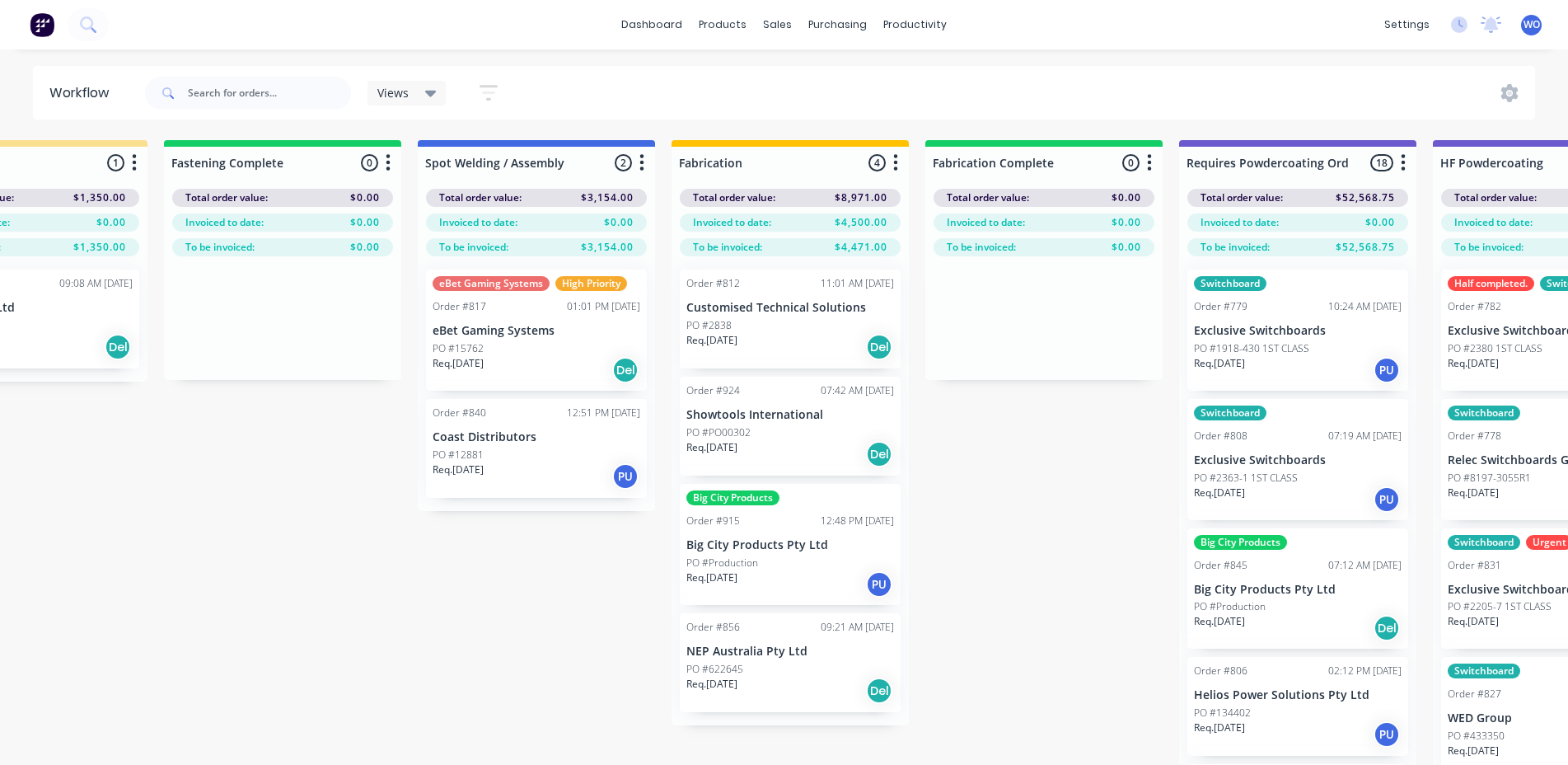
scroll to position [0, 4152]
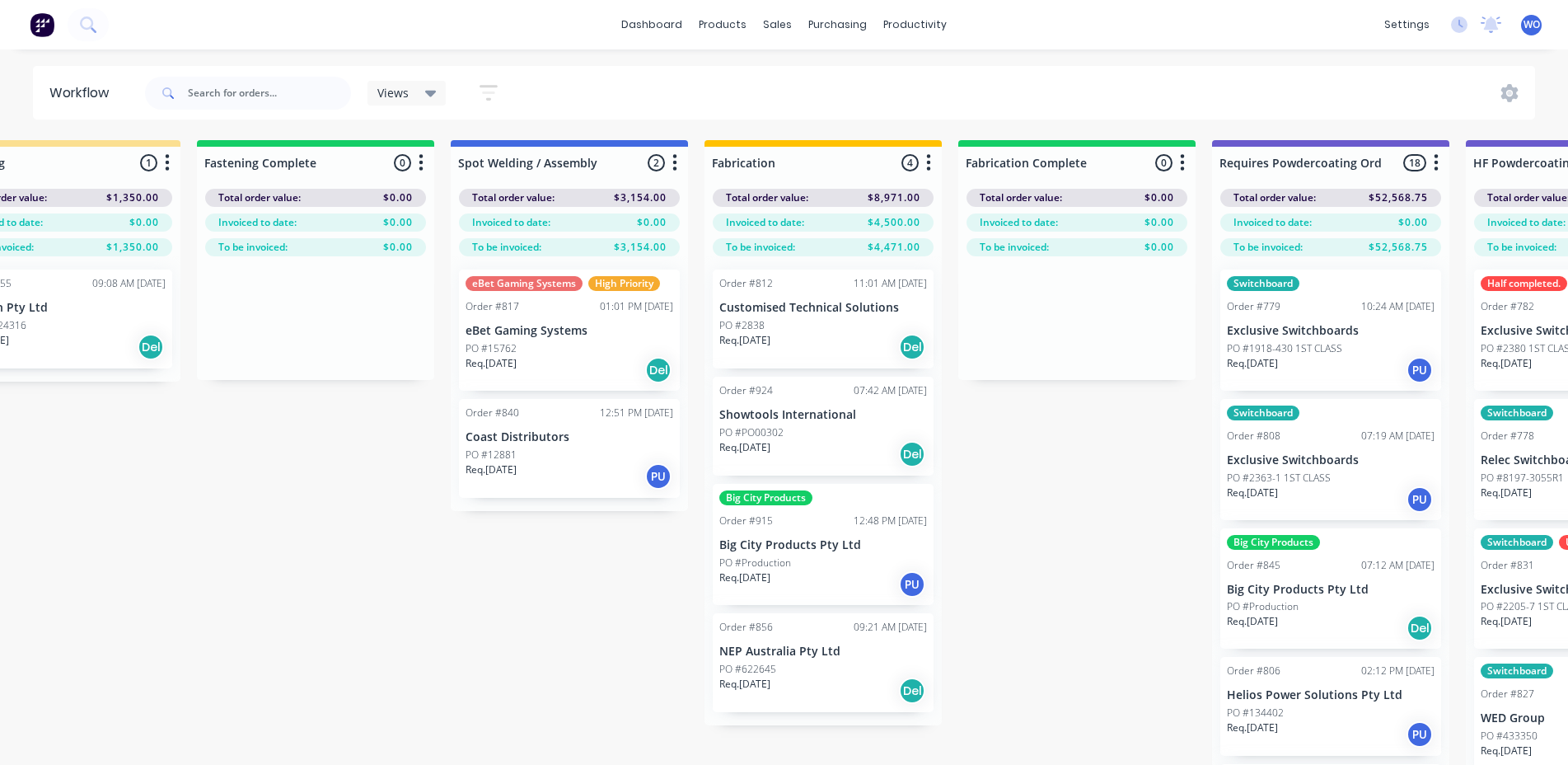
click at [52, 44] on div "dashboard products sales purchasing productivity dashboard products Product Cat…" at bounding box center [784, 24] width 1568 height 49
click at [36, 18] on img at bounding box center [42, 25] width 25 height 25
